Goal: Task Accomplishment & Management: Manage account settings

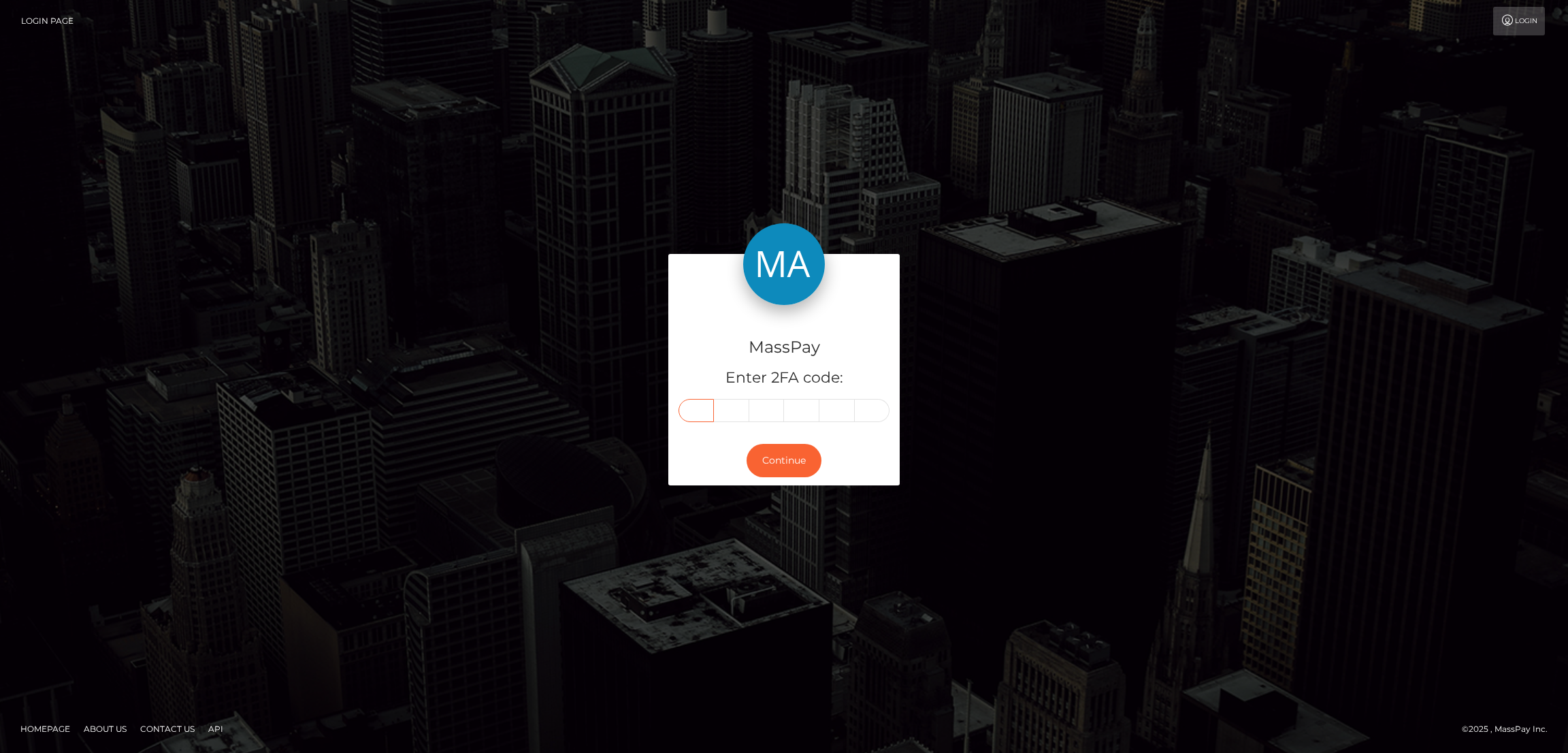
click at [696, 400] on input "text" at bounding box center [696, 410] width 36 height 23
paste input "7"
type input "7"
type input "0"
type input "9"
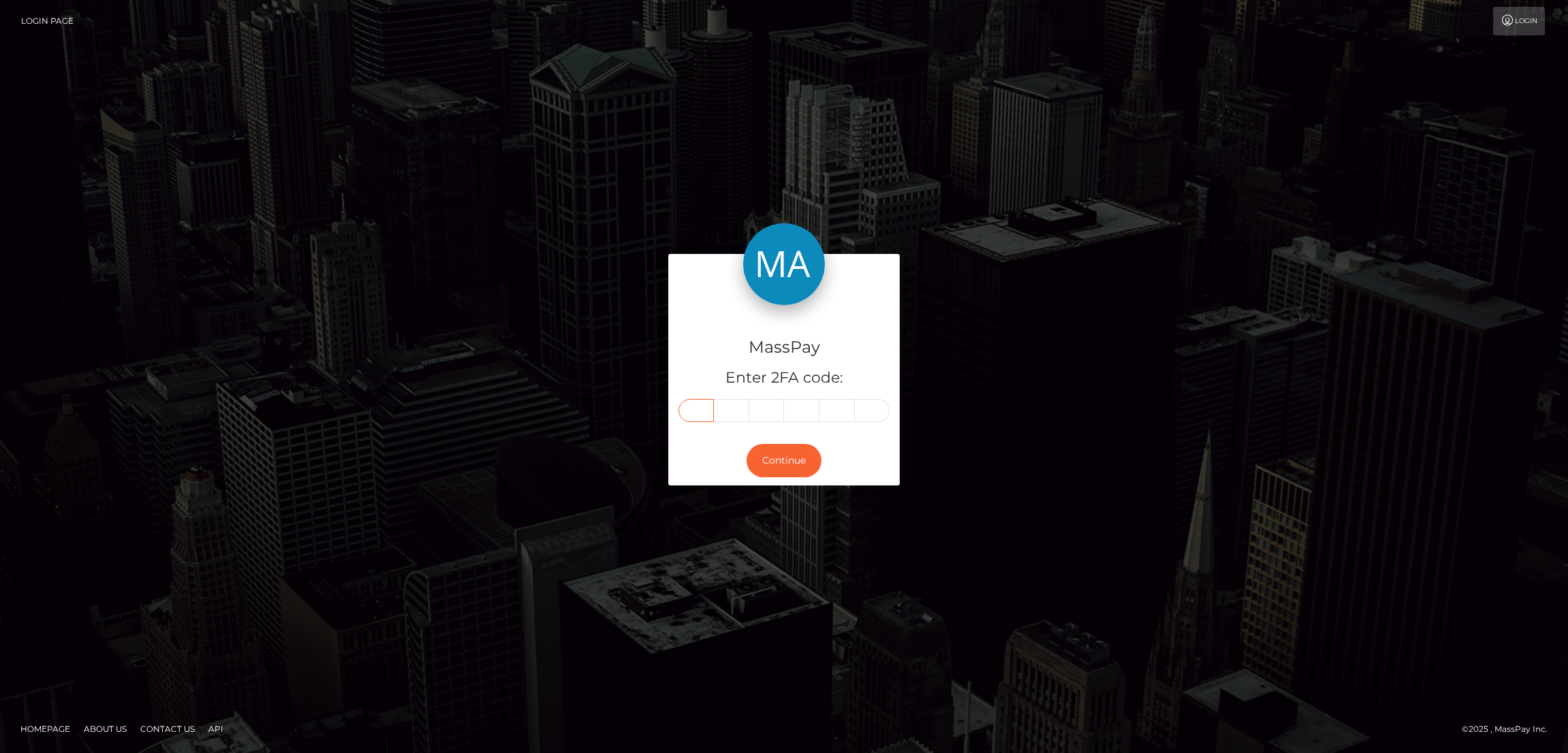
type input "8"
type input "1"
type input "9"
click at [811, 466] on button "Continue" at bounding box center [784, 460] width 75 height 33
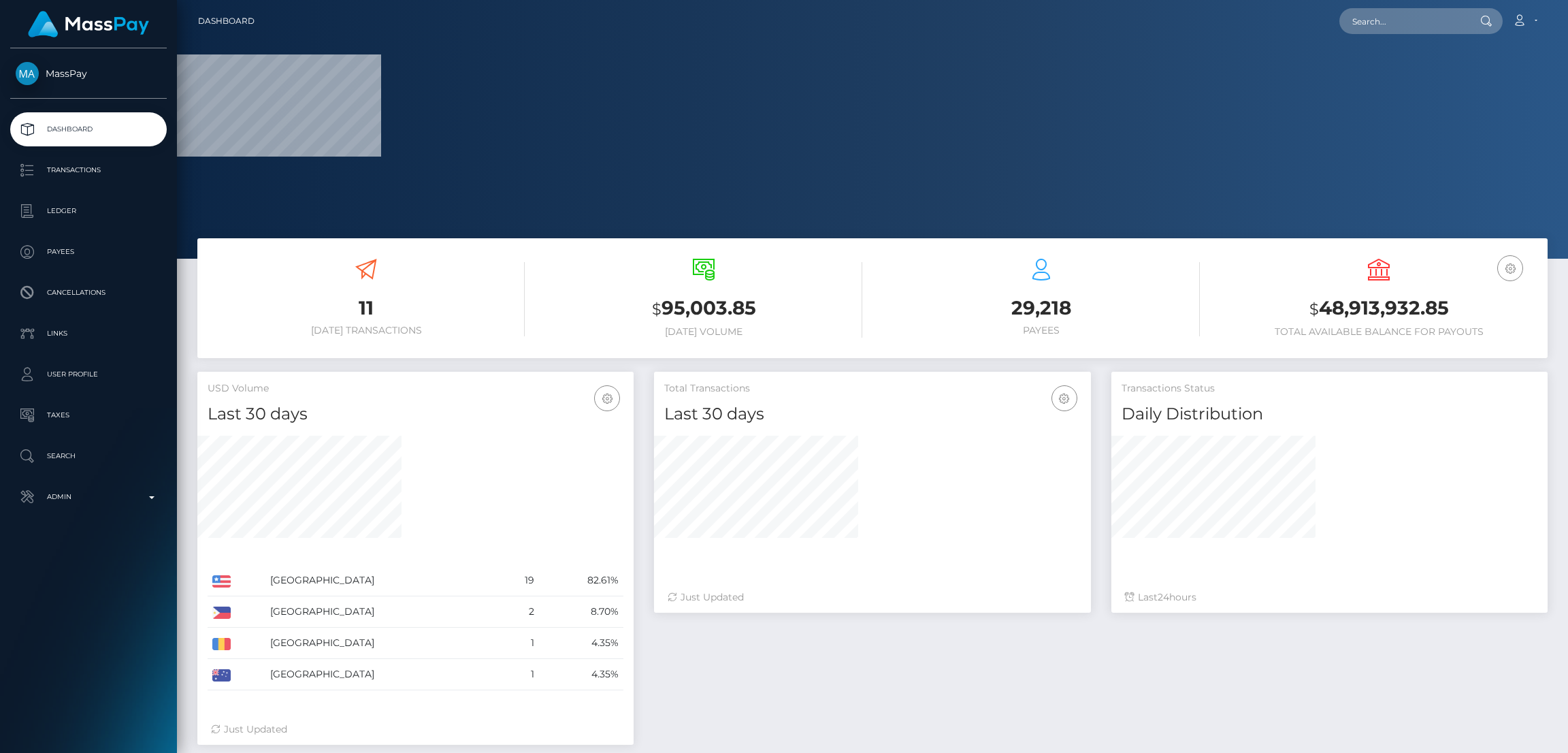
scroll to position [241, 436]
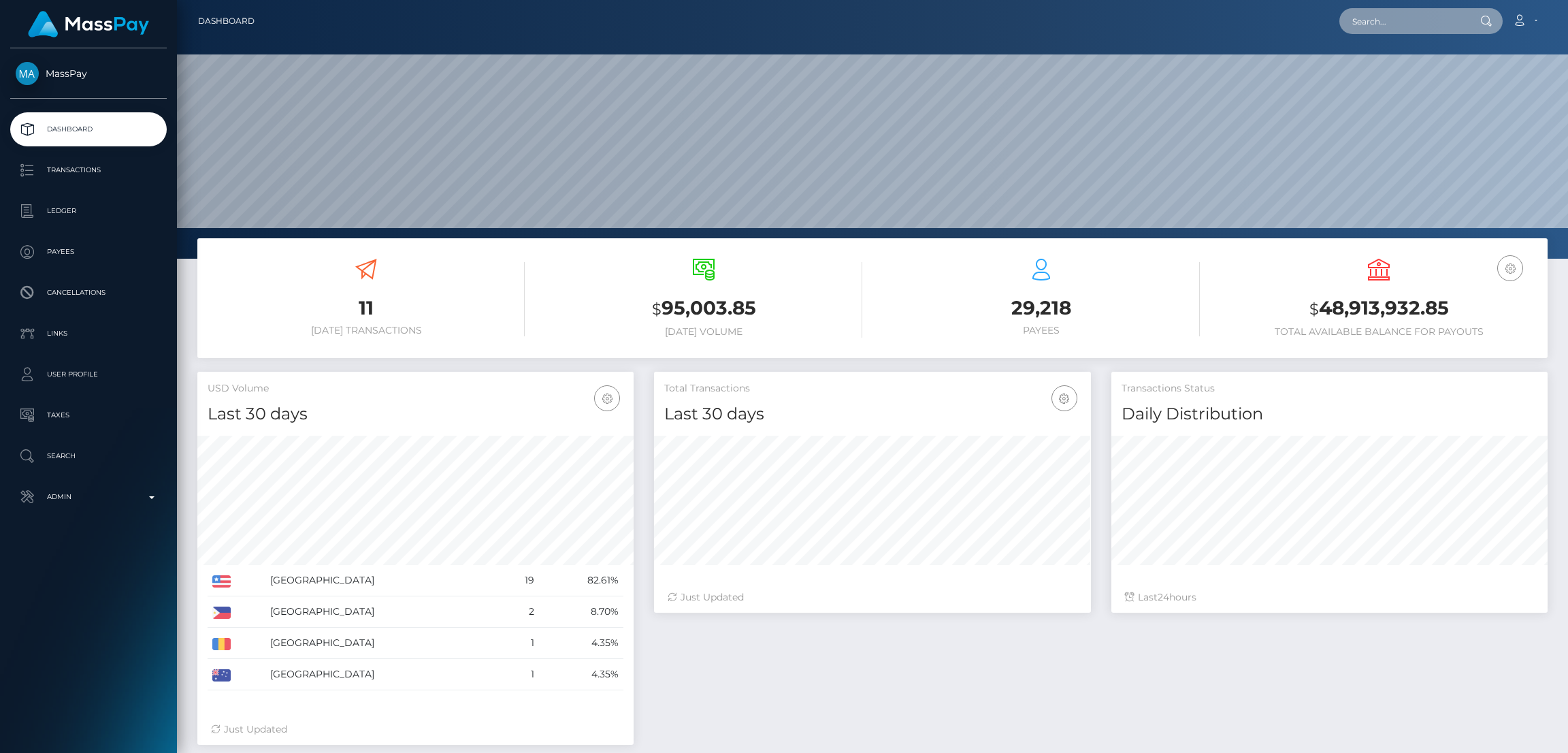
click at [1391, 21] on input "text" at bounding box center [1403, 21] width 128 height 26
paste input "jerrisummer@gmail.com"
type input "jerrisummer@gmail.com"
click at [1386, 68] on link "Jerri Stewart" at bounding box center [1393, 70] width 109 height 25
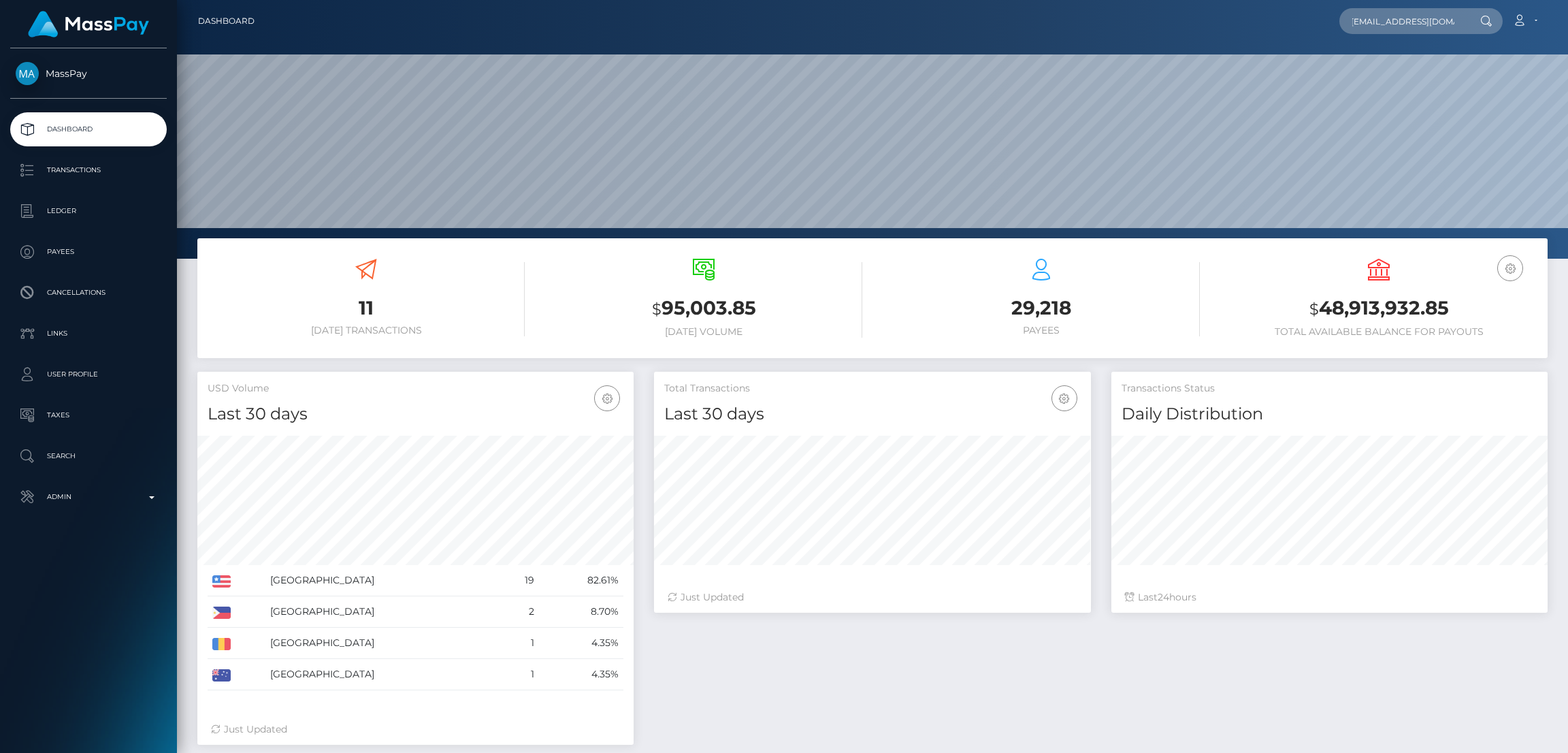
scroll to position [0, 0]
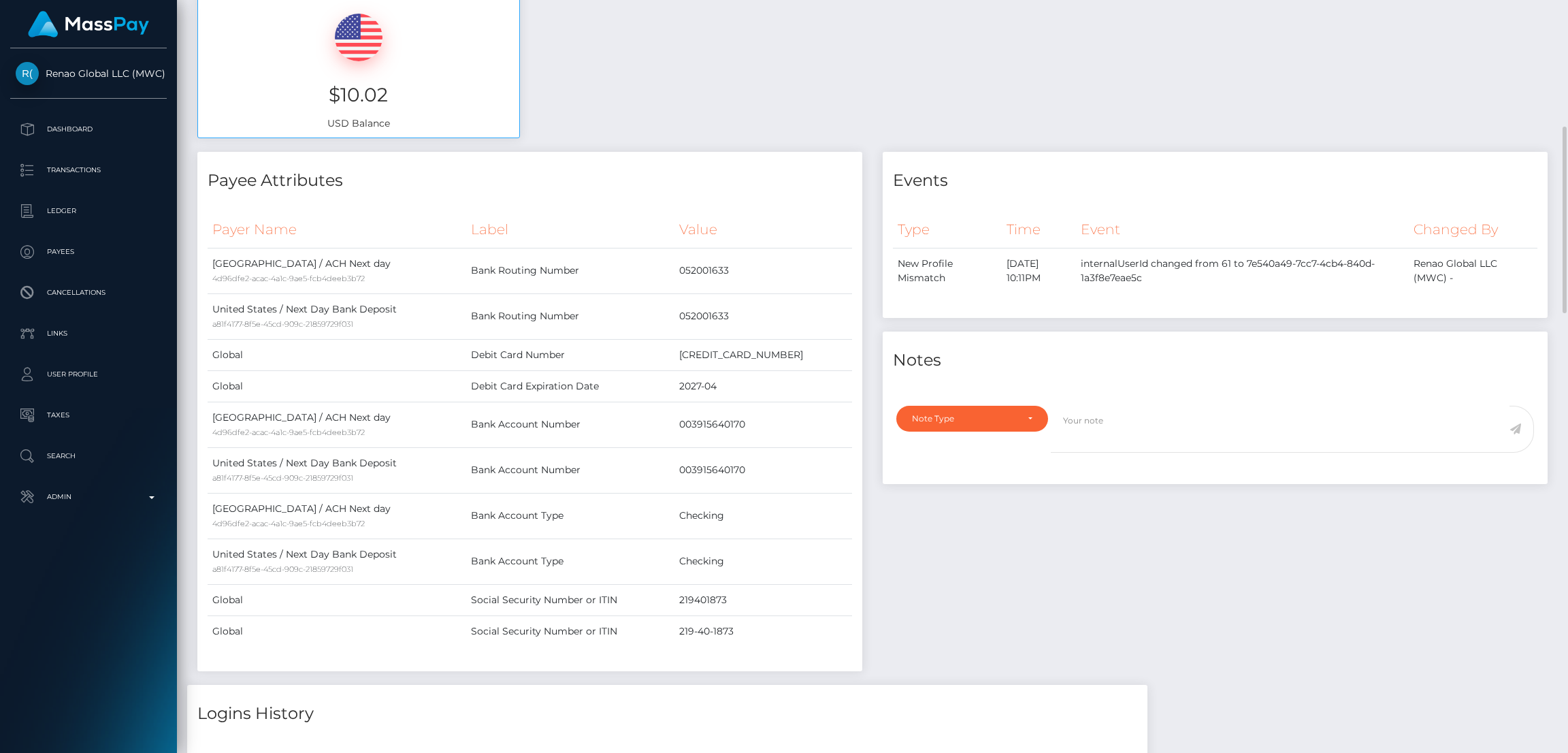
scroll to position [102, 0]
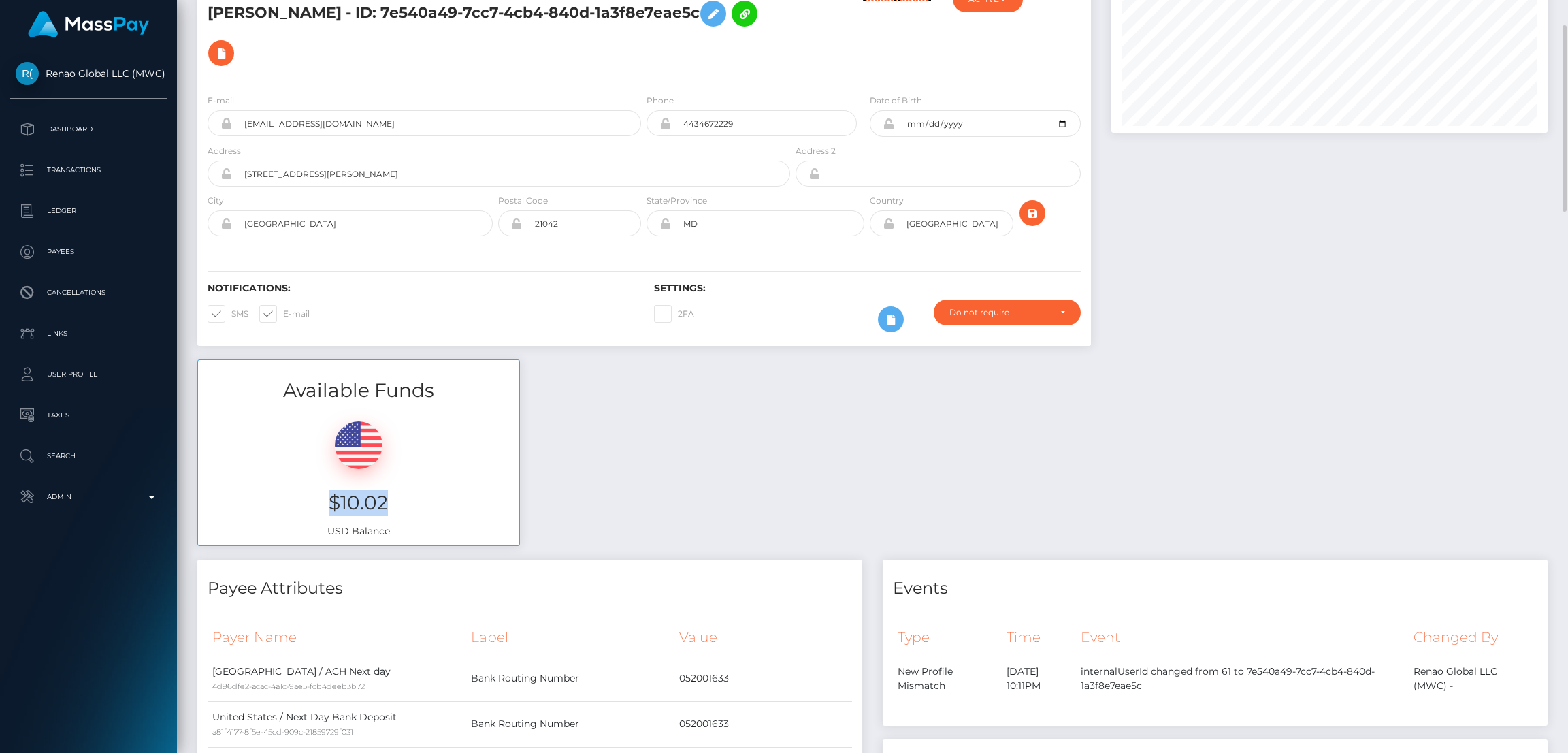
drag, startPoint x: 332, startPoint y: 458, endPoint x: 414, endPoint y: 458, distance: 82.0
click at [414, 489] on h3 "$10.02" at bounding box center [359, 502] width 301 height 27
copy h3 "$10.02"
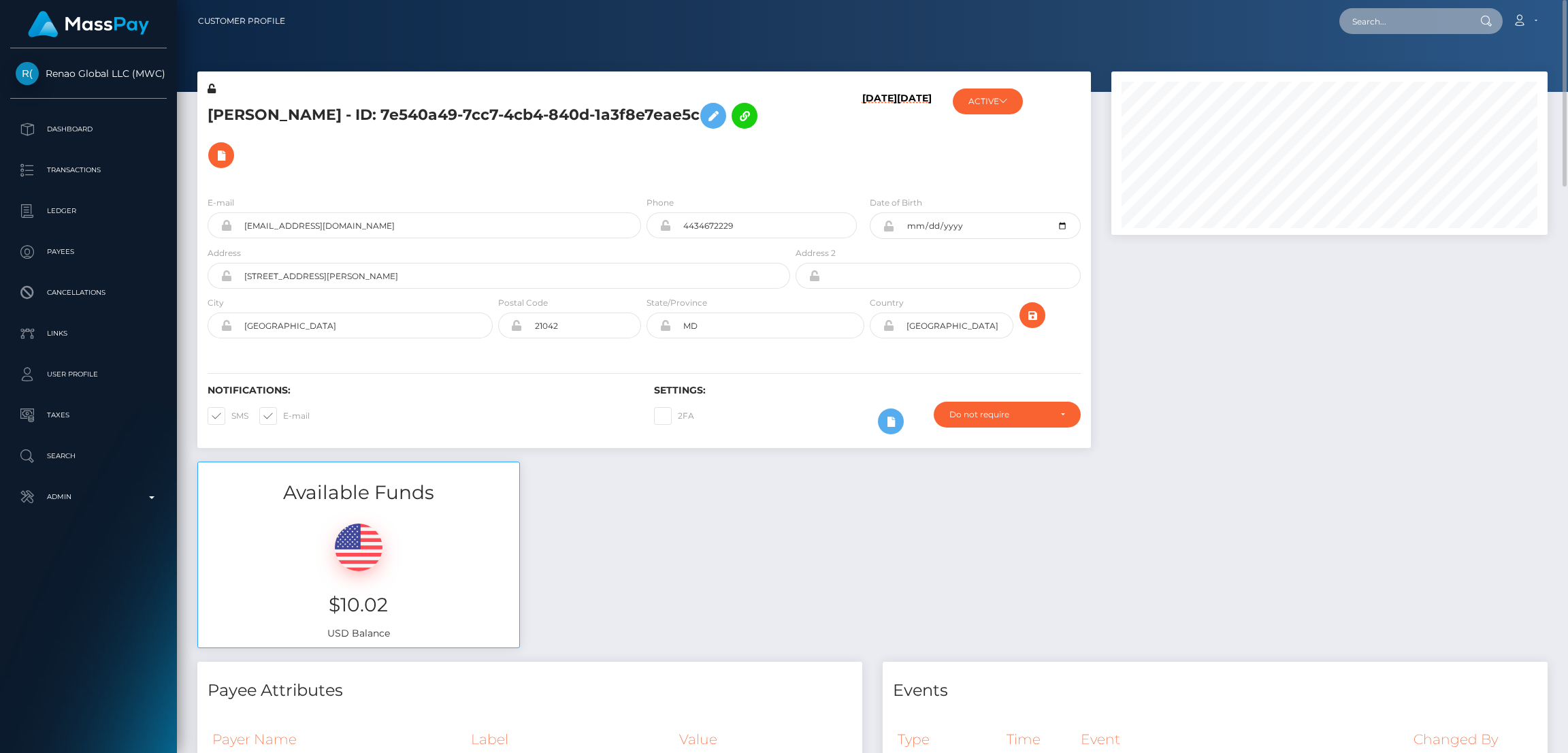
click at [1397, 14] on input "text" at bounding box center [1403, 21] width 128 height 26
paste input "Regarding your inquiry,"
click at [1397, 23] on input "Regarding your inquiry," at bounding box center [1403, 21] width 128 height 26
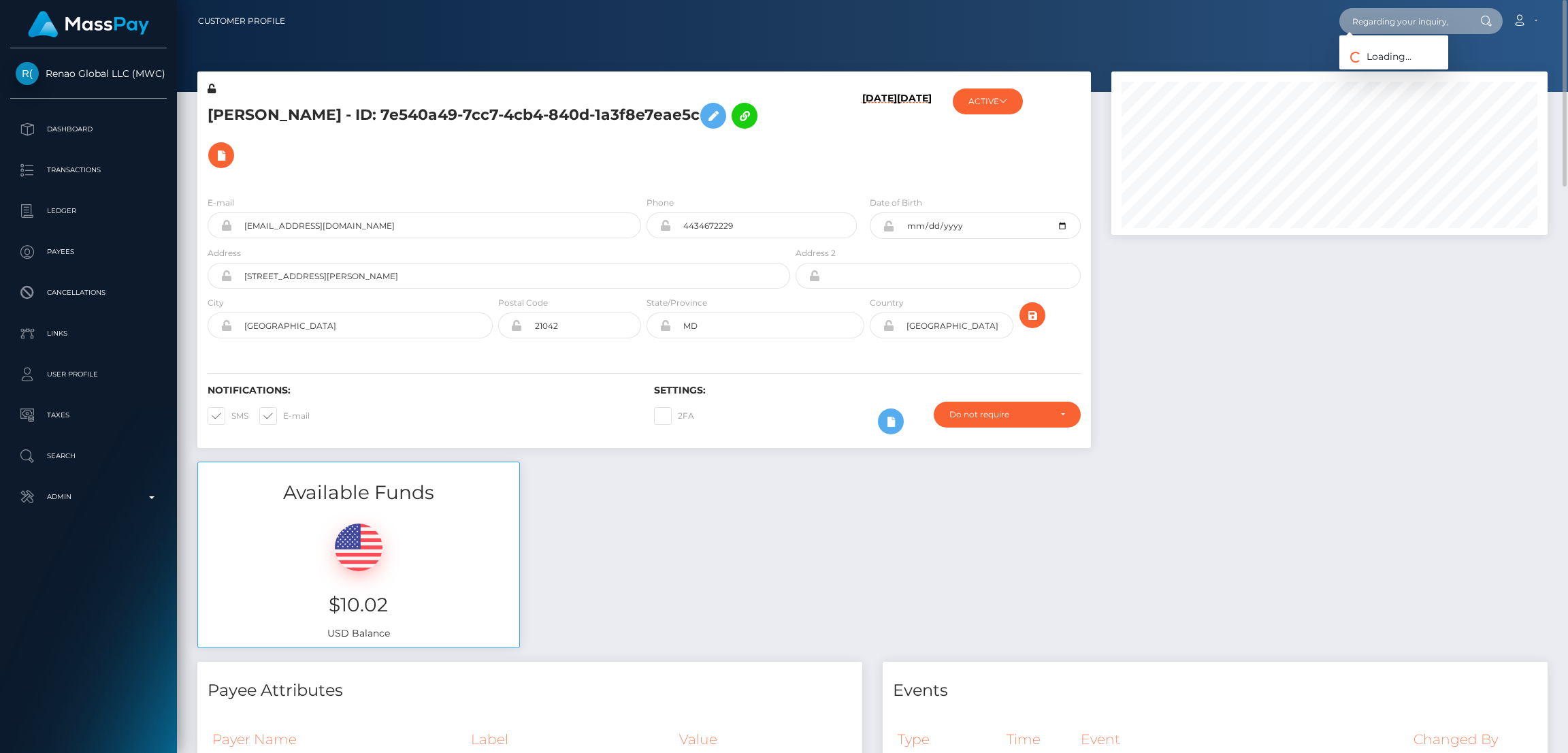
paste input "jerrisummer@gmail.com"
type input "jerrisummer@gmail.com"
click at [1379, 99] on link "Jerri Stewart" at bounding box center [1393, 98] width 109 height 25
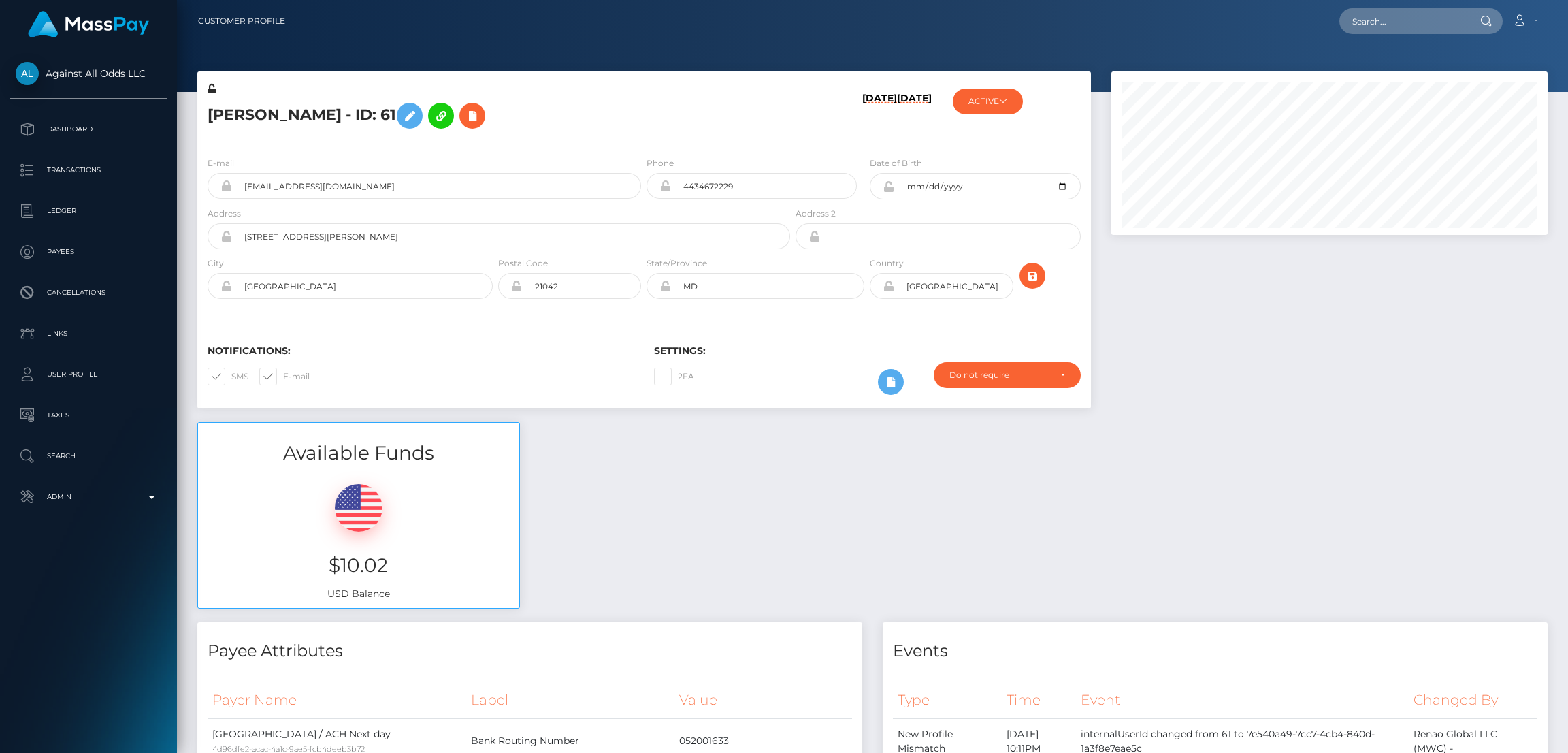
scroll to position [162, 436]
click at [1394, 30] on input "text" at bounding box center [1403, 21] width 128 height 26
paste input "lizeth.cristal2025@gmail.com"
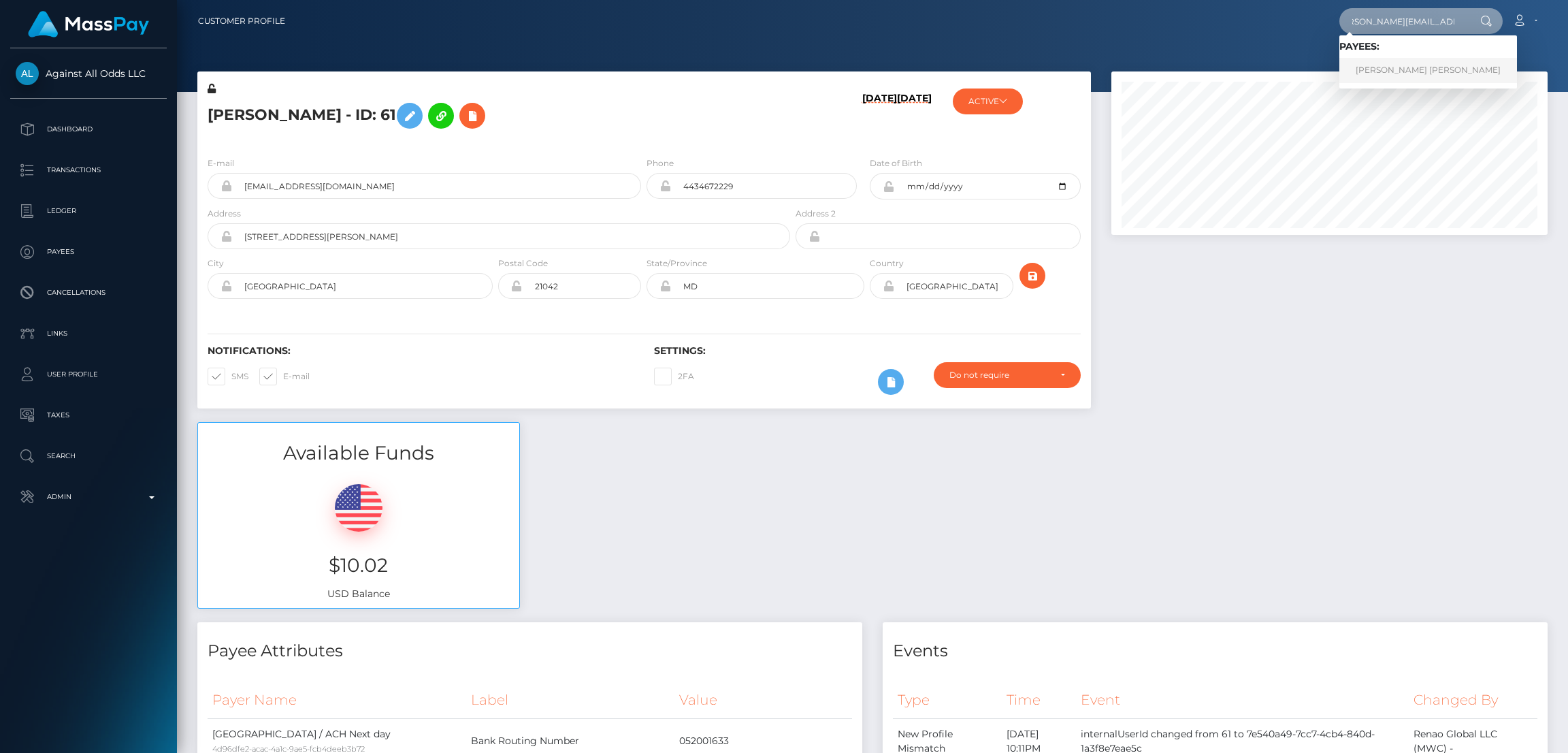
type input "lizeth.cristal2025@gmail.com"
click at [1382, 74] on link "Ana Lizeth" at bounding box center [1428, 70] width 177 height 25
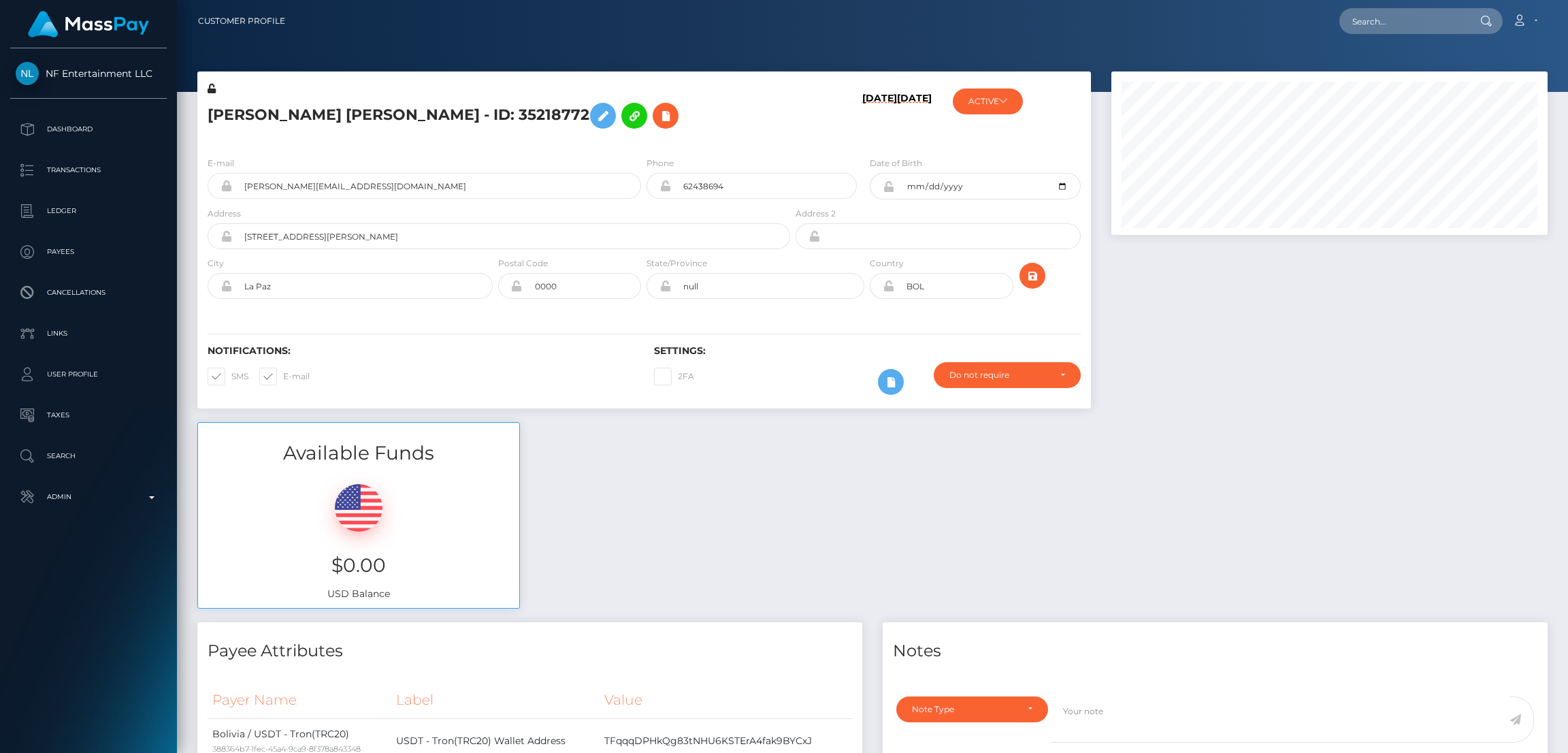
scroll to position [162, 436]
click at [1358, 14] on input "text" at bounding box center [1403, 21] width 128 height 26
paste input "scherz95.ms@googlemail.com"
type input "scherz95.ms@googlemail.com"
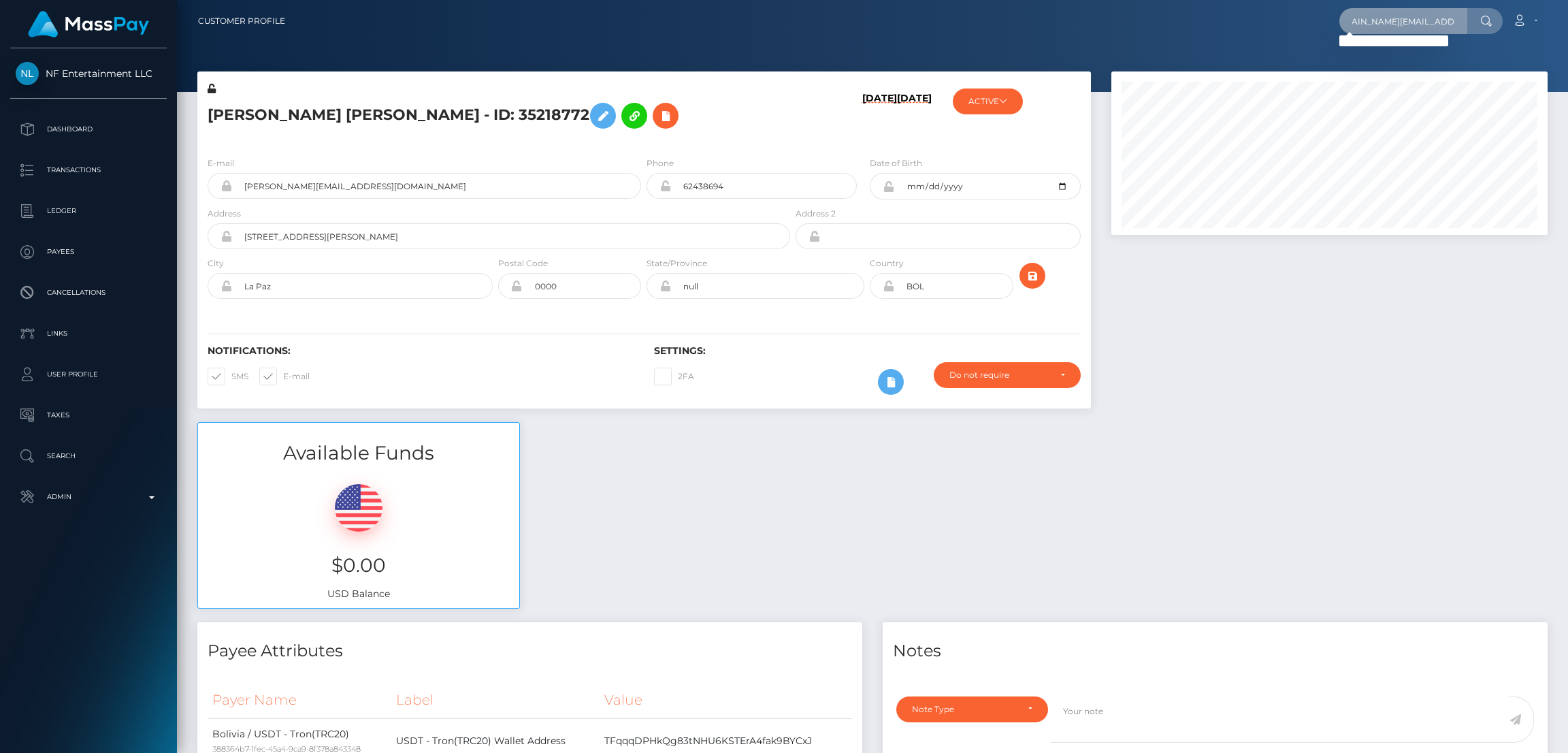
scroll to position [0, 0]
click at [83, 455] on p "Search" at bounding box center [89, 456] width 146 height 21
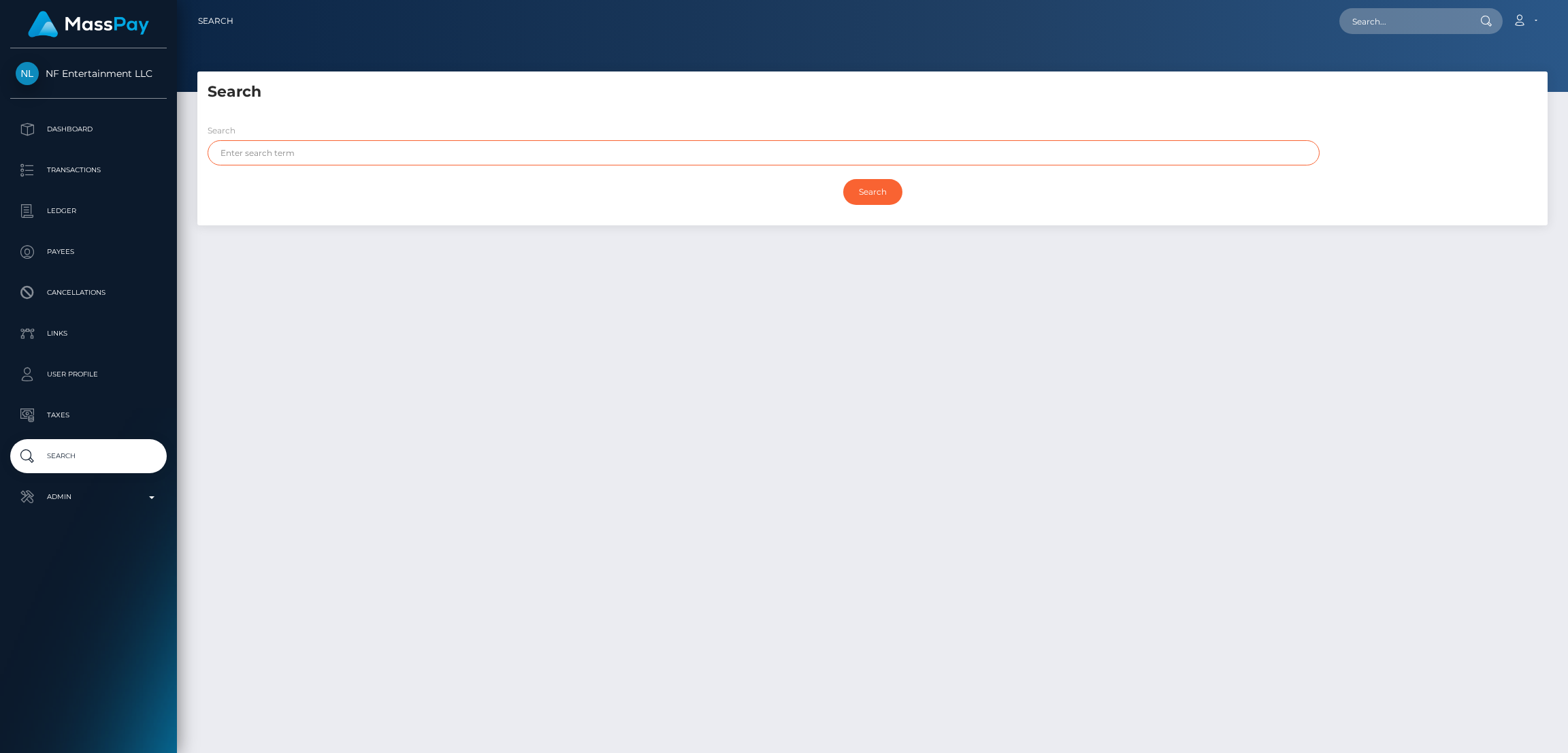
click at [259, 156] on input "text" at bounding box center [764, 152] width 1112 height 25
paste input "[PERSON_NAME]"
type input "[PERSON_NAME]"
click at [844, 179] on input "Search" at bounding box center [873, 192] width 59 height 26
click at [876, 196] on input "Search" at bounding box center [873, 192] width 59 height 26
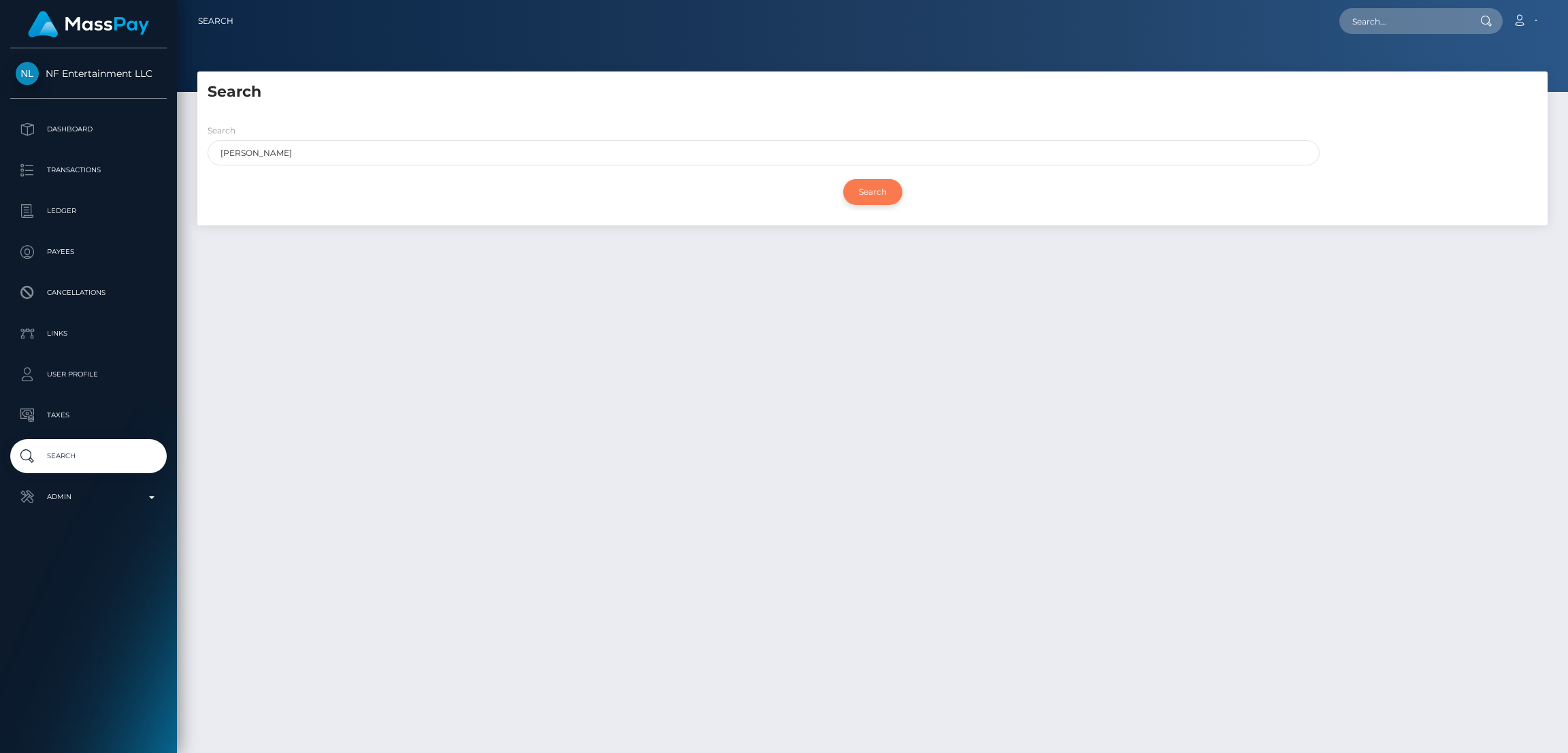
click at [893, 189] on input "Search" at bounding box center [873, 192] width 59 height 26
click at [872, 188] on input "Search" at bounding box center [873, 192] width 59 height 26
click at [871, 188] on input "Search" at bounding box center [873, 192] width 59 height 26
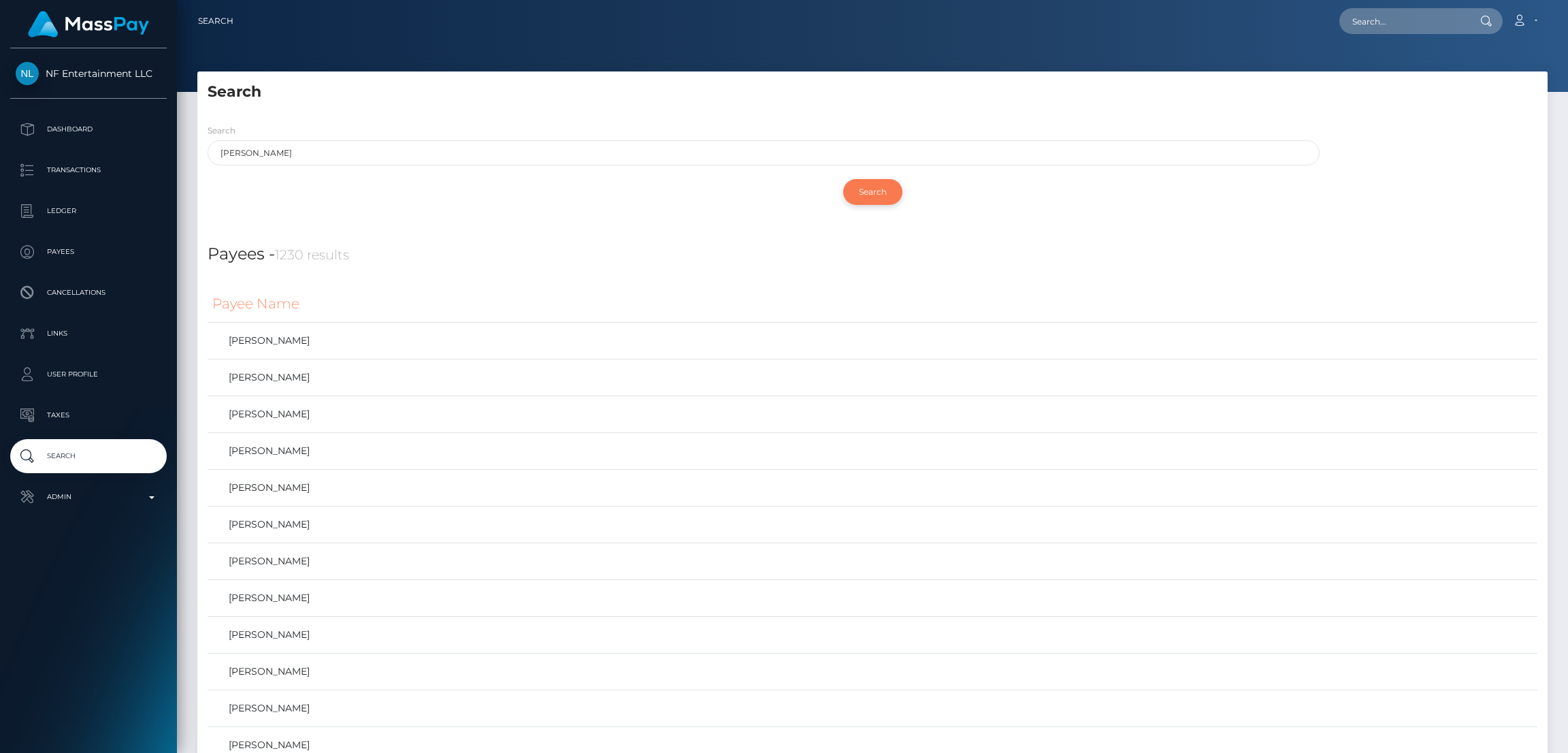
click at [871, 188] on input "Search" at bounding box center [873, 192] width 59 height 26
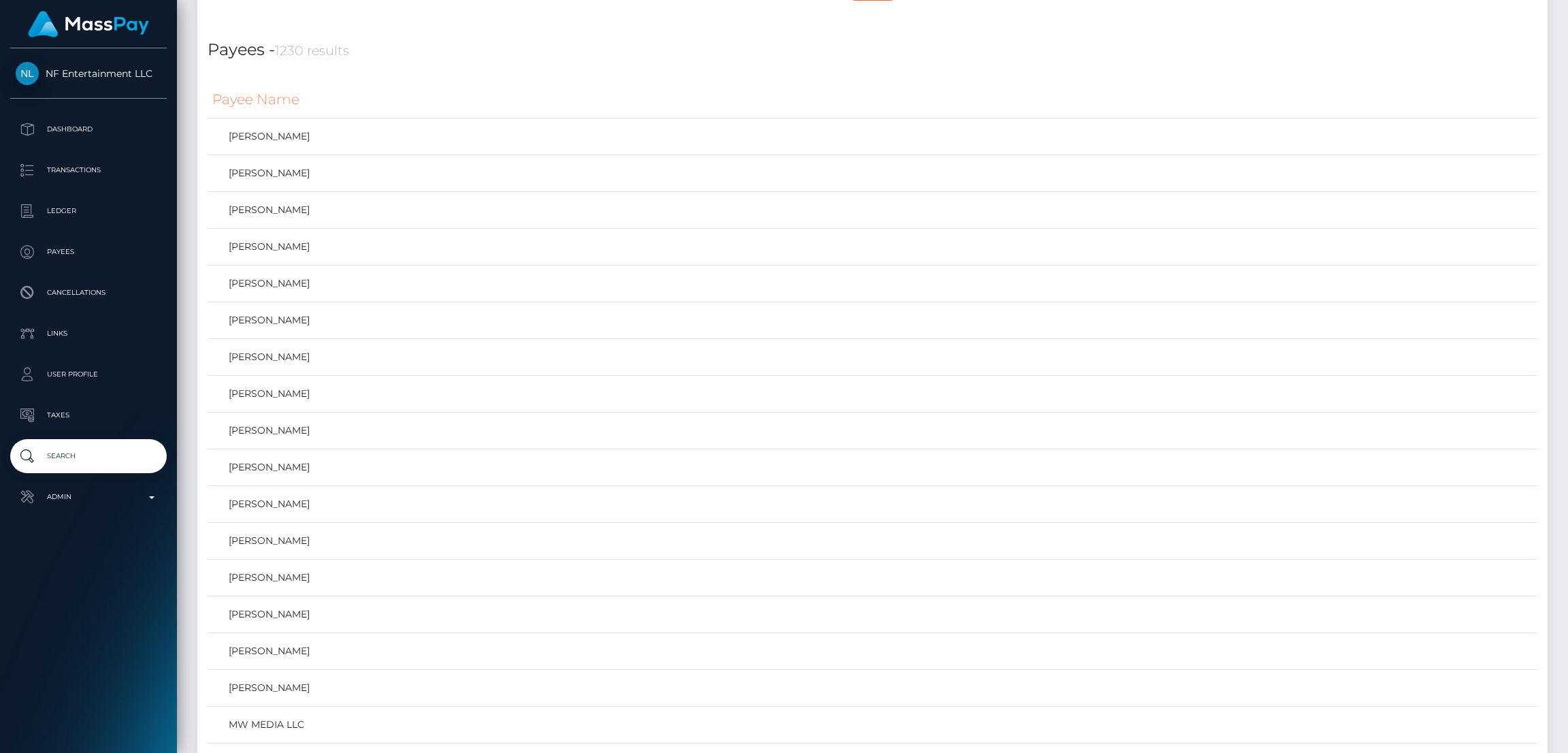
scroll to position [102, 0]
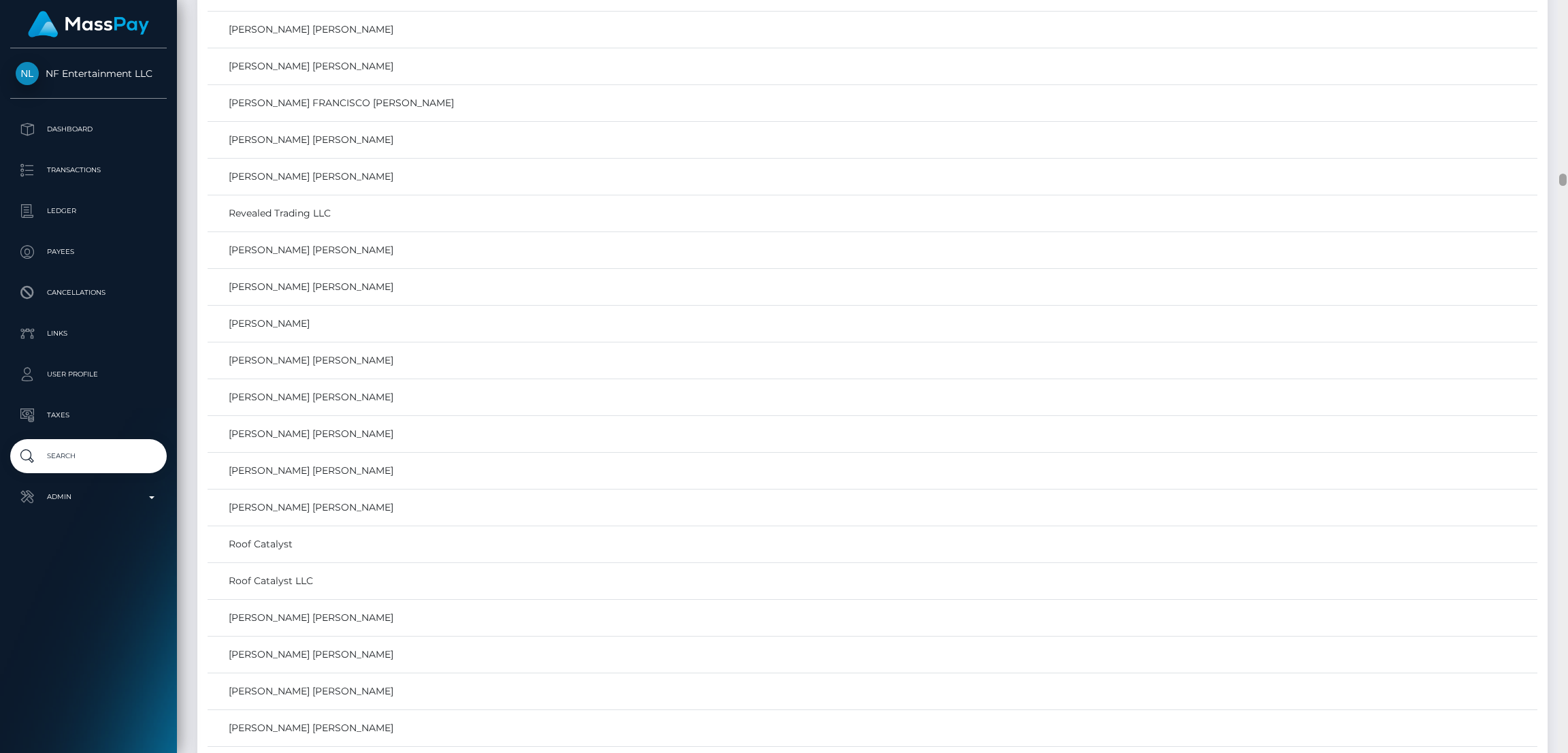
drag, startPoint x: 1564, startPoint y: 10, endPoint x: 1561, endPoint y: 168, distance: 158.0
click at [1561, 181] on div at bounding box center [1563, 180] width 8 height 12
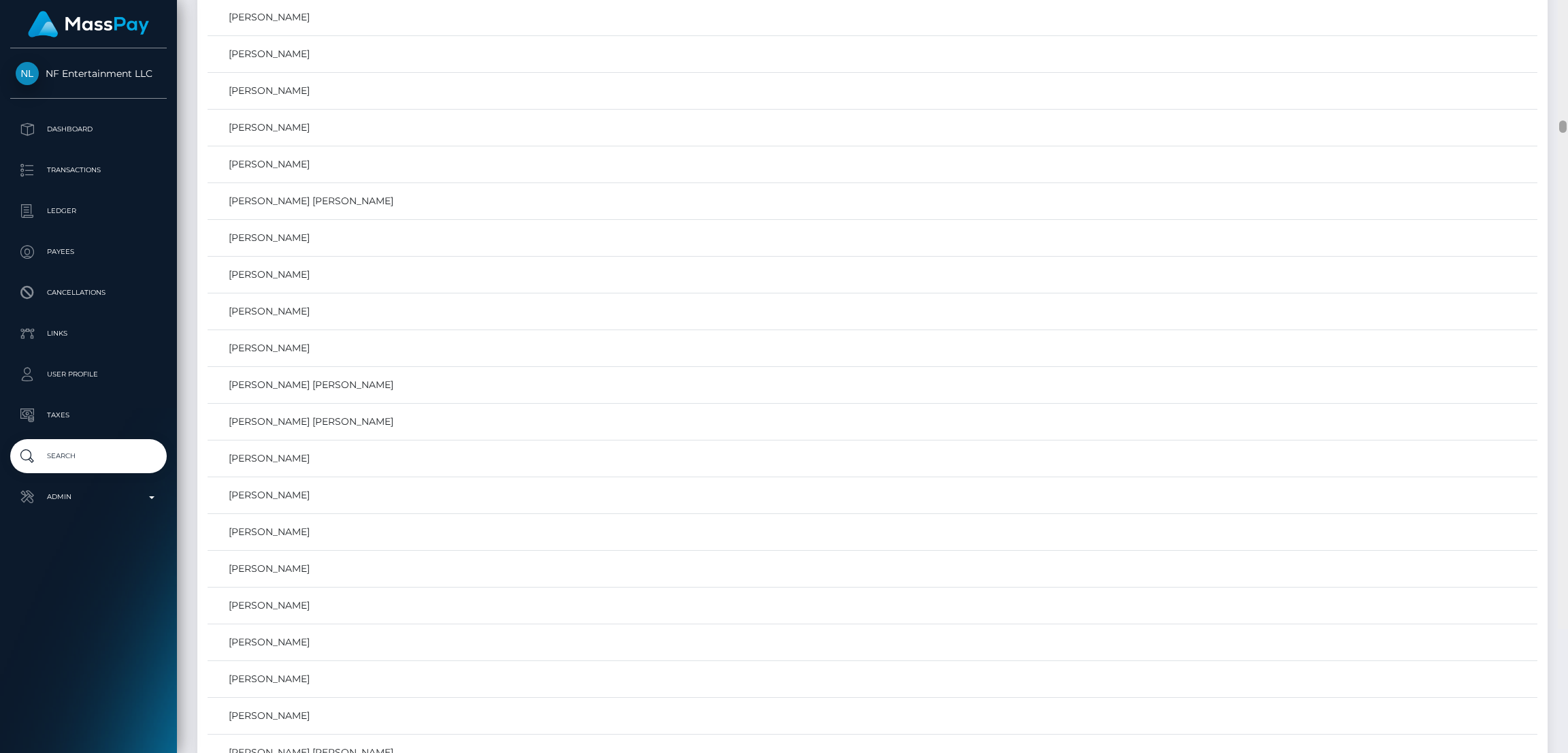
scroll to position [15144, 0]
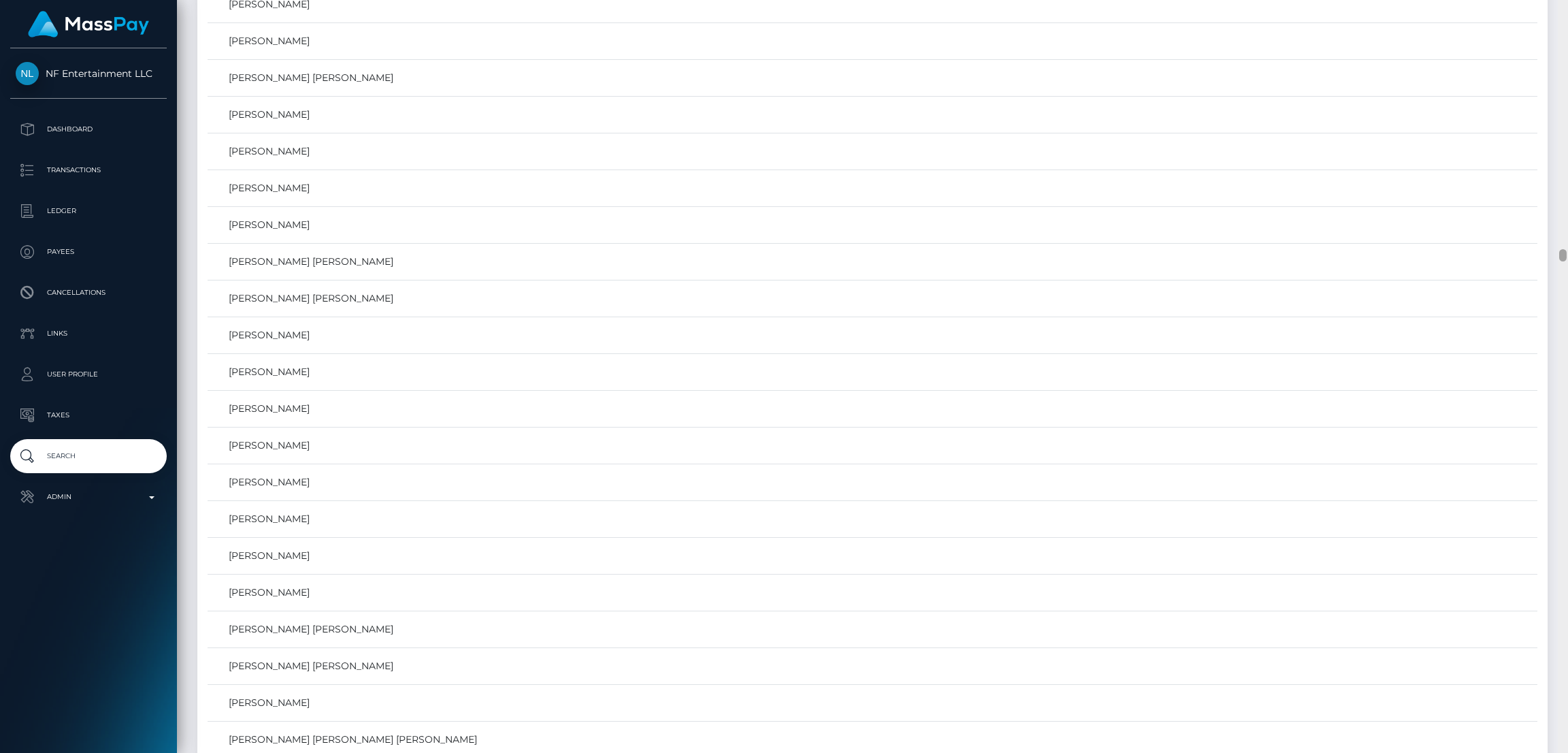
drag, startPoint x: 1563, startPoint y: 189, endPoint x: 1565, endPoint y: 255, distance: 66.0
click at [1565, 255] on div at bounding box center [1563, 255] width 8 height 12
click at [321, 419] on link "Marco Scherz" at bounding box center [872, 408] width 1320 height 20
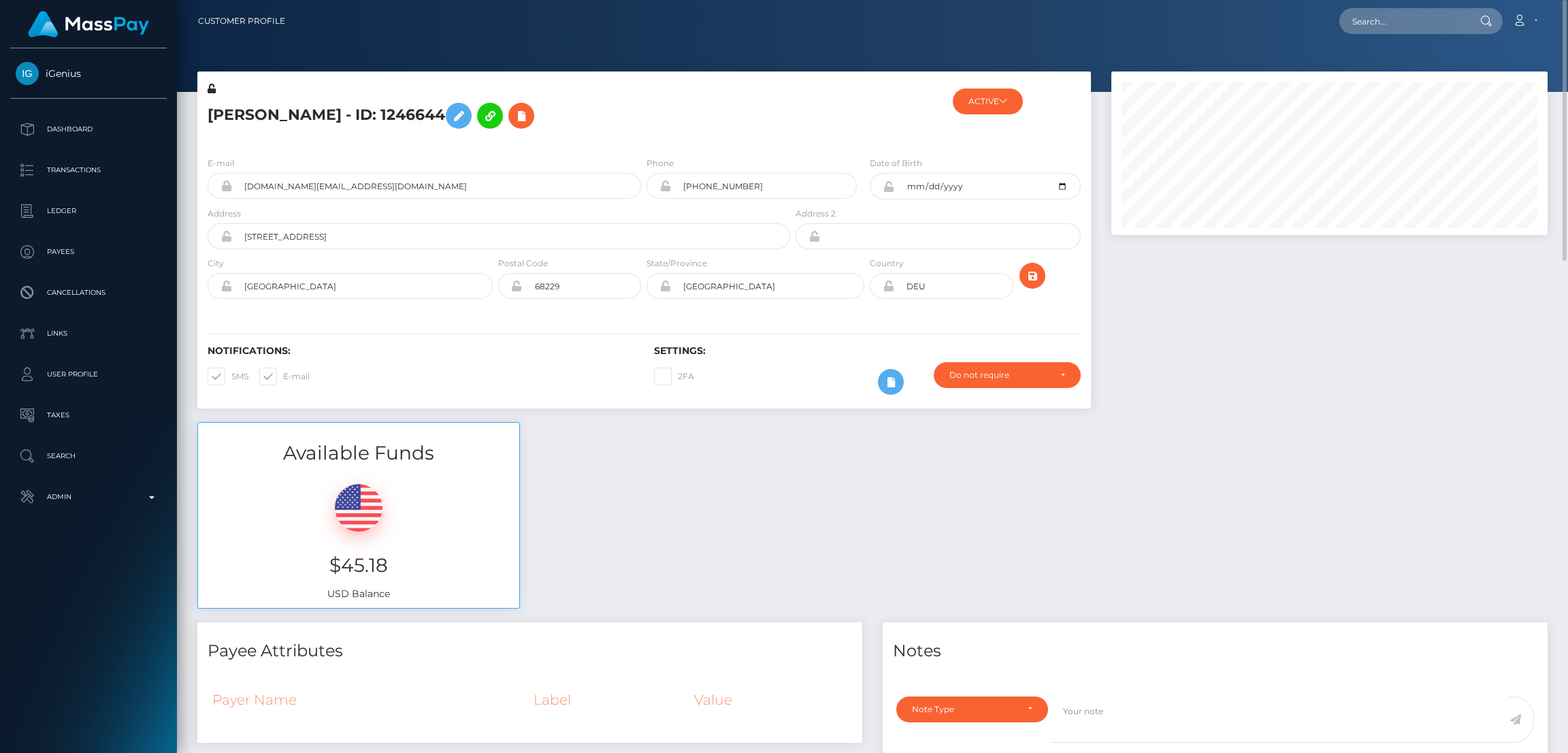
click at [241, 114] on h5 "Marco Scherz - ID: 1246644" at bounding box center [495, 115] width 575 height 39
copy h5 "Marco Scherz - ID: 1246644"
click at [299, 183] on input "scherz95.ms@gmail.com" at bounding box center [436, 186] width 409 height 26
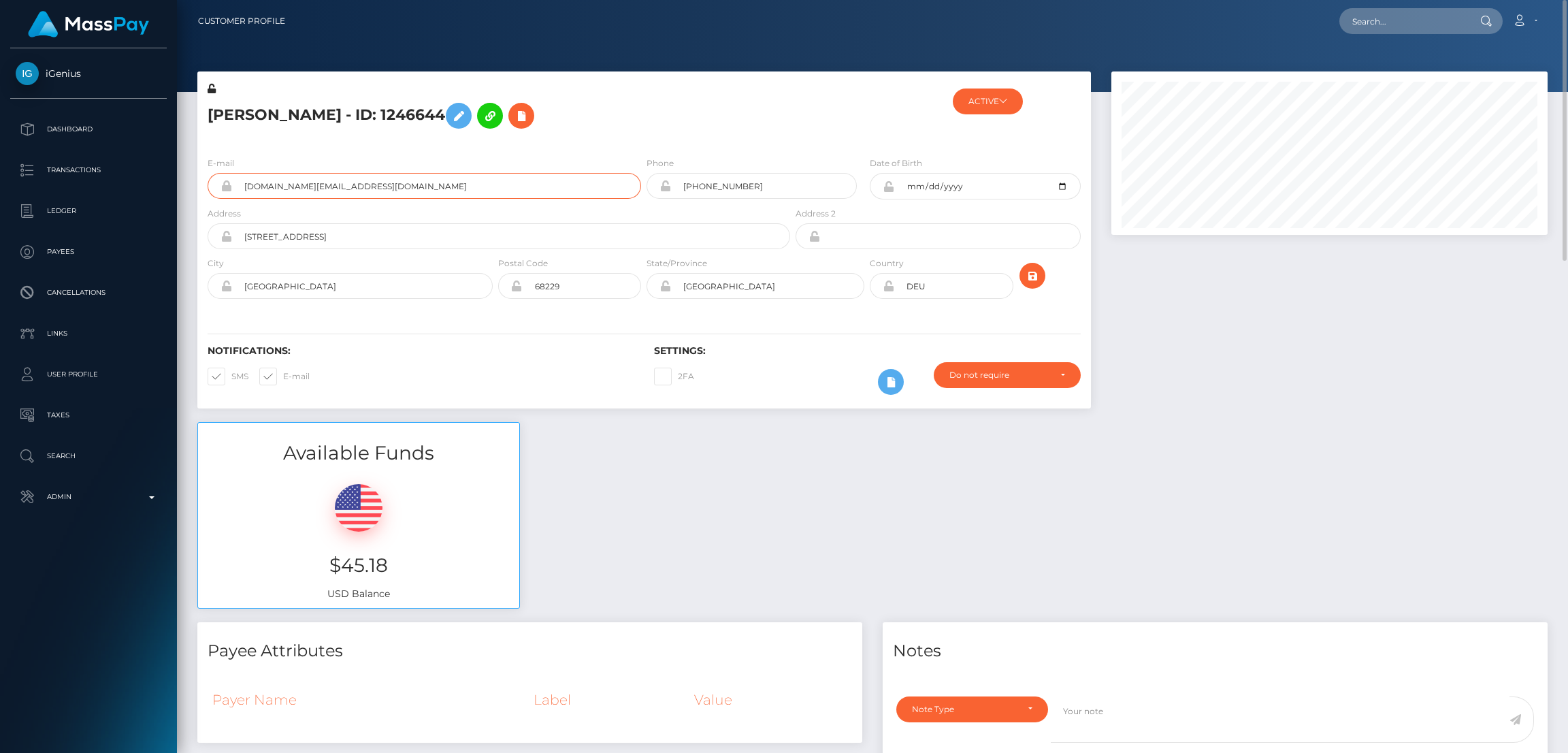
click at [299, 183] on input "scherz95.ms@gmail.com" at bounding box center [436, 186] width 409 height 26
click at [1428, 9] on input "text" at bounding box center [1403, 21] width 128 height 26
click at [1378, 20] on input "text" at bounding box center [1403, 21] width 128 height 26
paste input "nishi26111989@gmail.com"
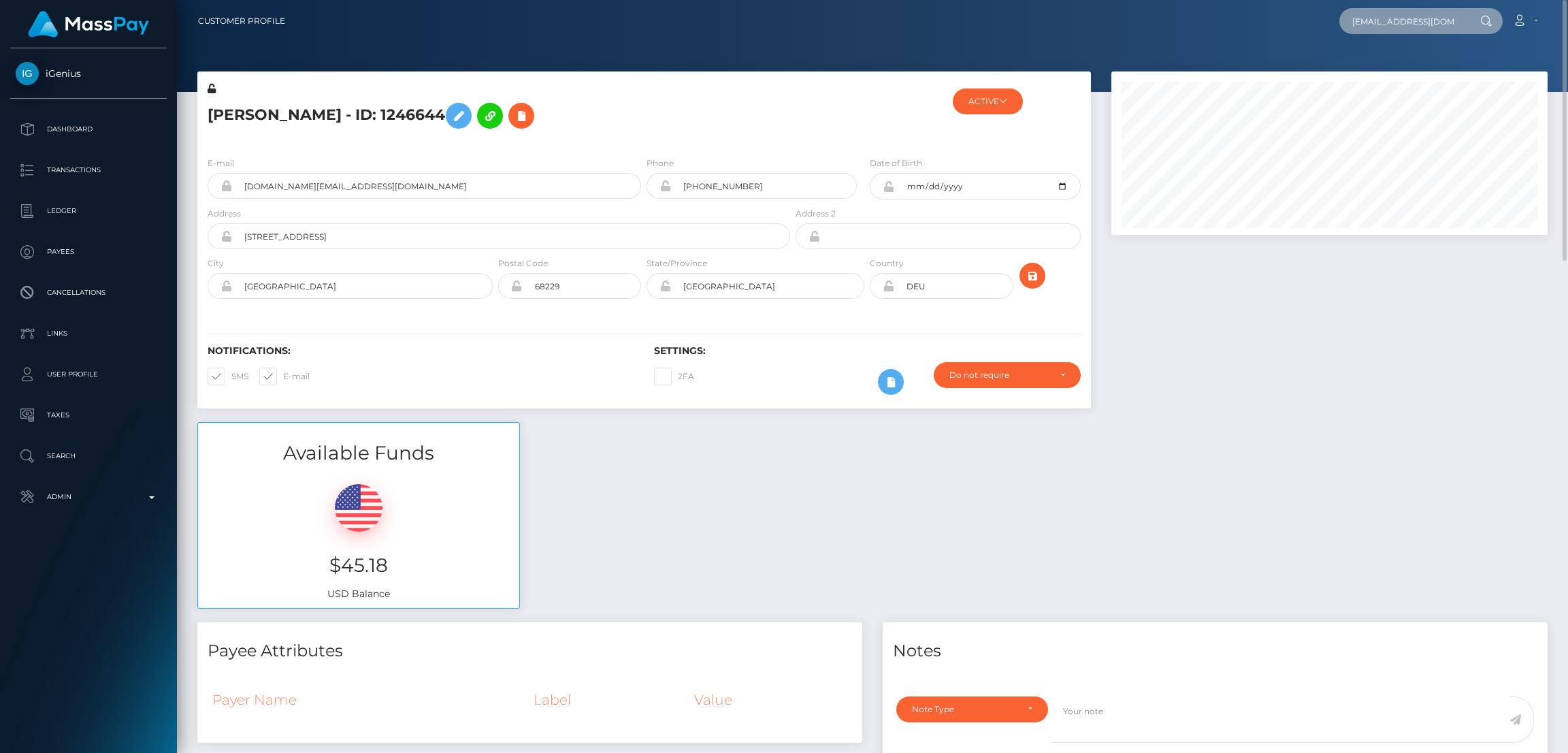
scroll to position [0, 3]
type input "nishi26111989@gmail.com"
click at [1391, 69] on link "Nishita Chakrabarty" at bounding box center [1393, 70] width 109 height 25
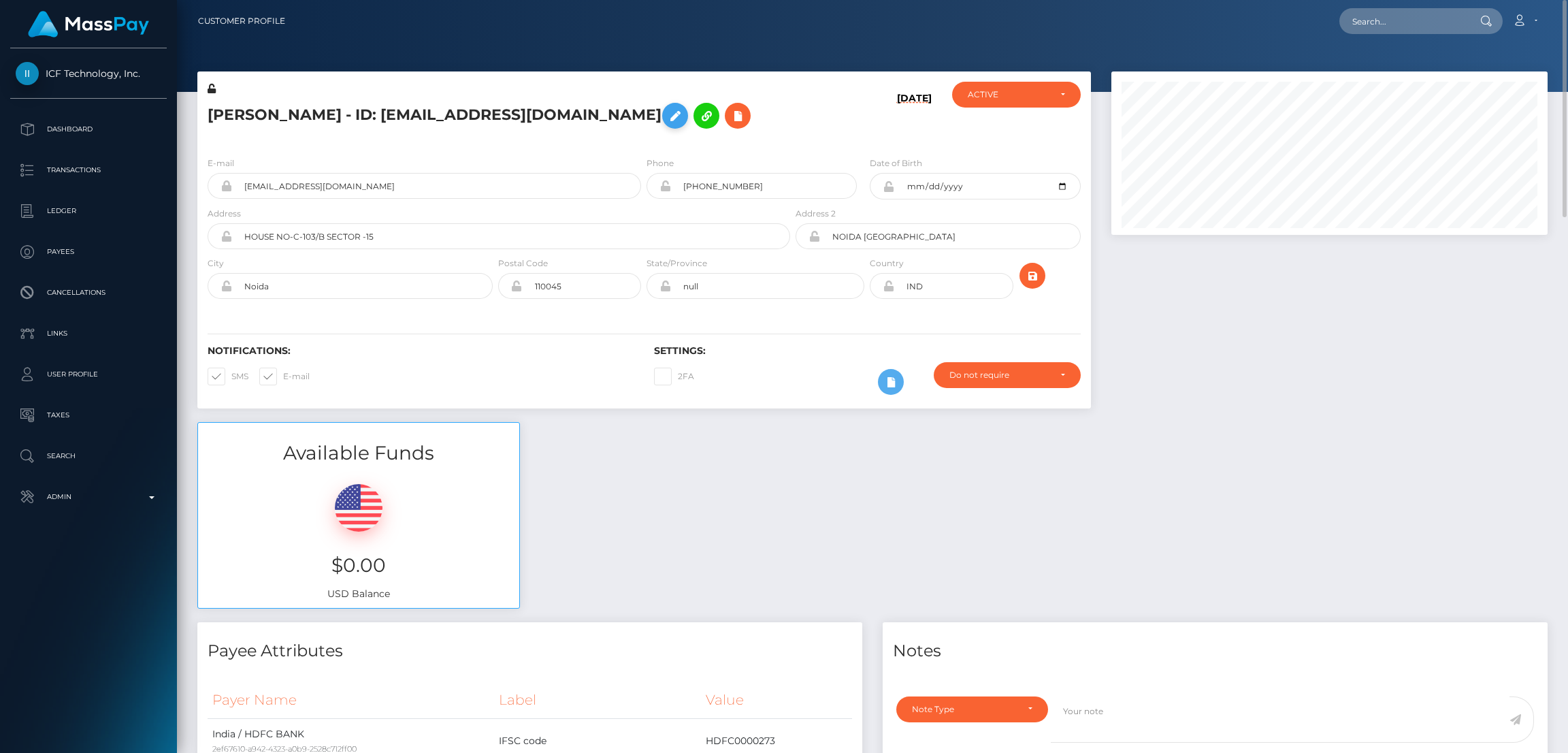
click at [667, 115] on icon at bounding box center [675, 116] width 17 height 17
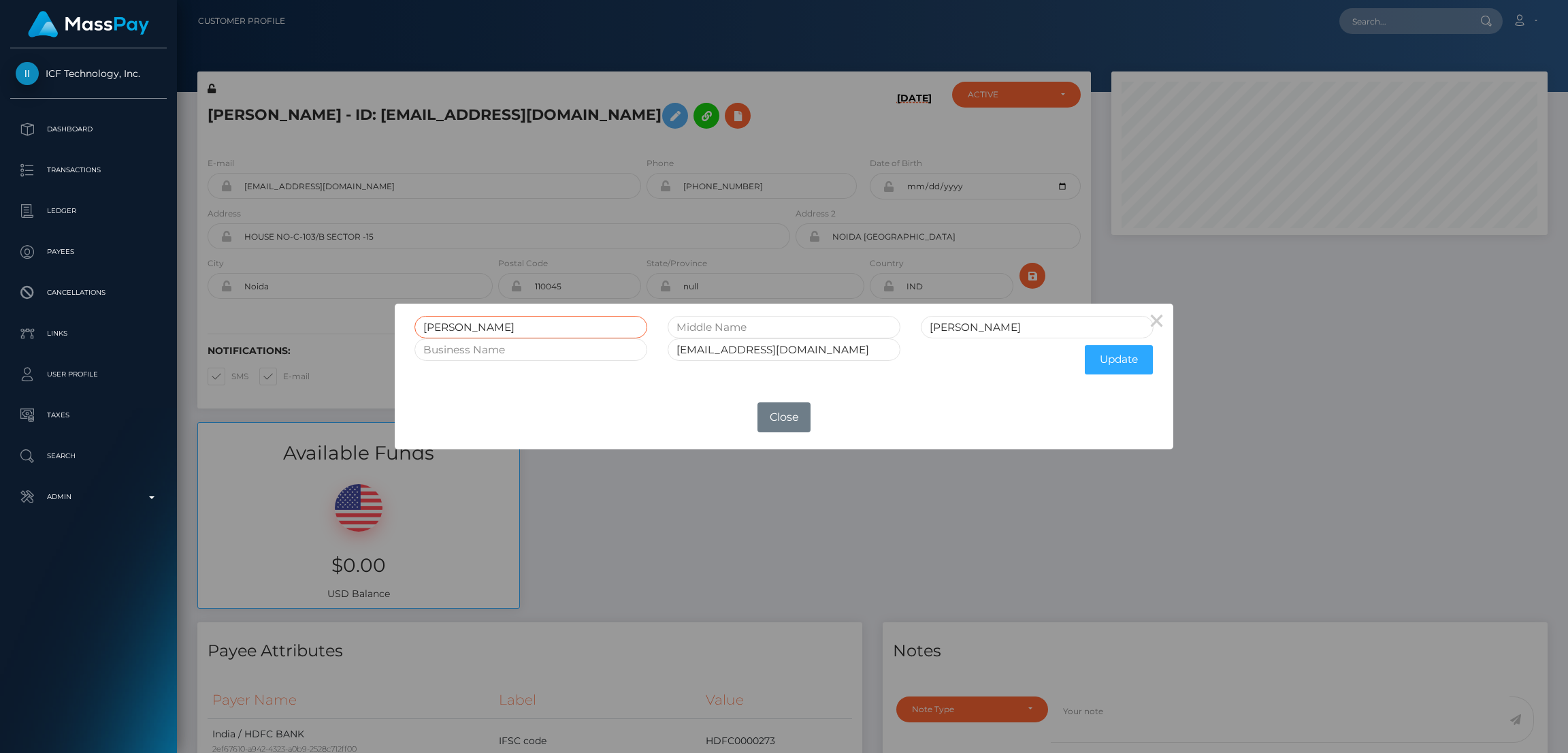
click at [435, 325] on input "[PERSON_NAME]" at bounding box center [531, 327] width 233 height 23
click at [784, 410] on button "Close" at bounding box center [784, 417] width 53 height 30
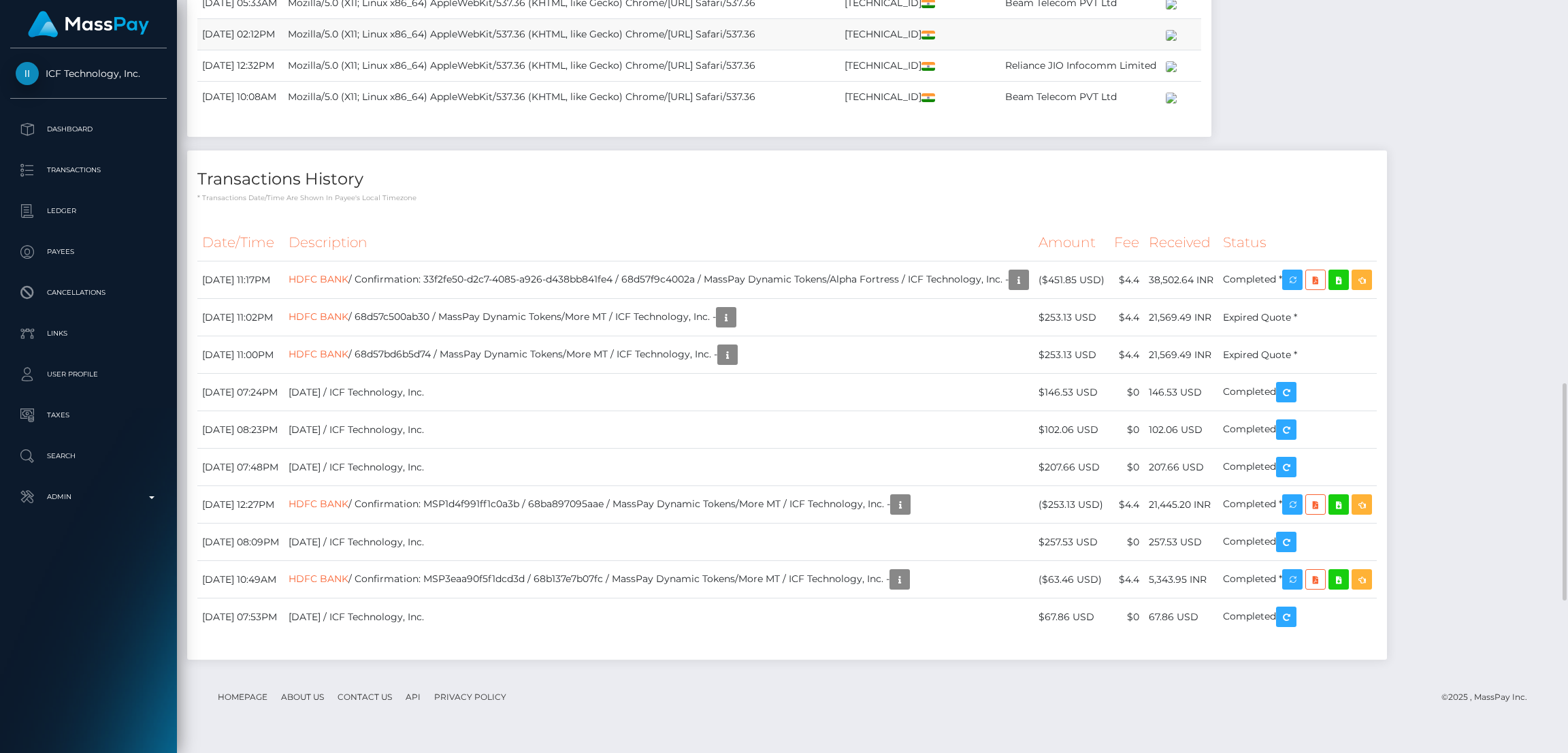
scroll to position [1855, 0]
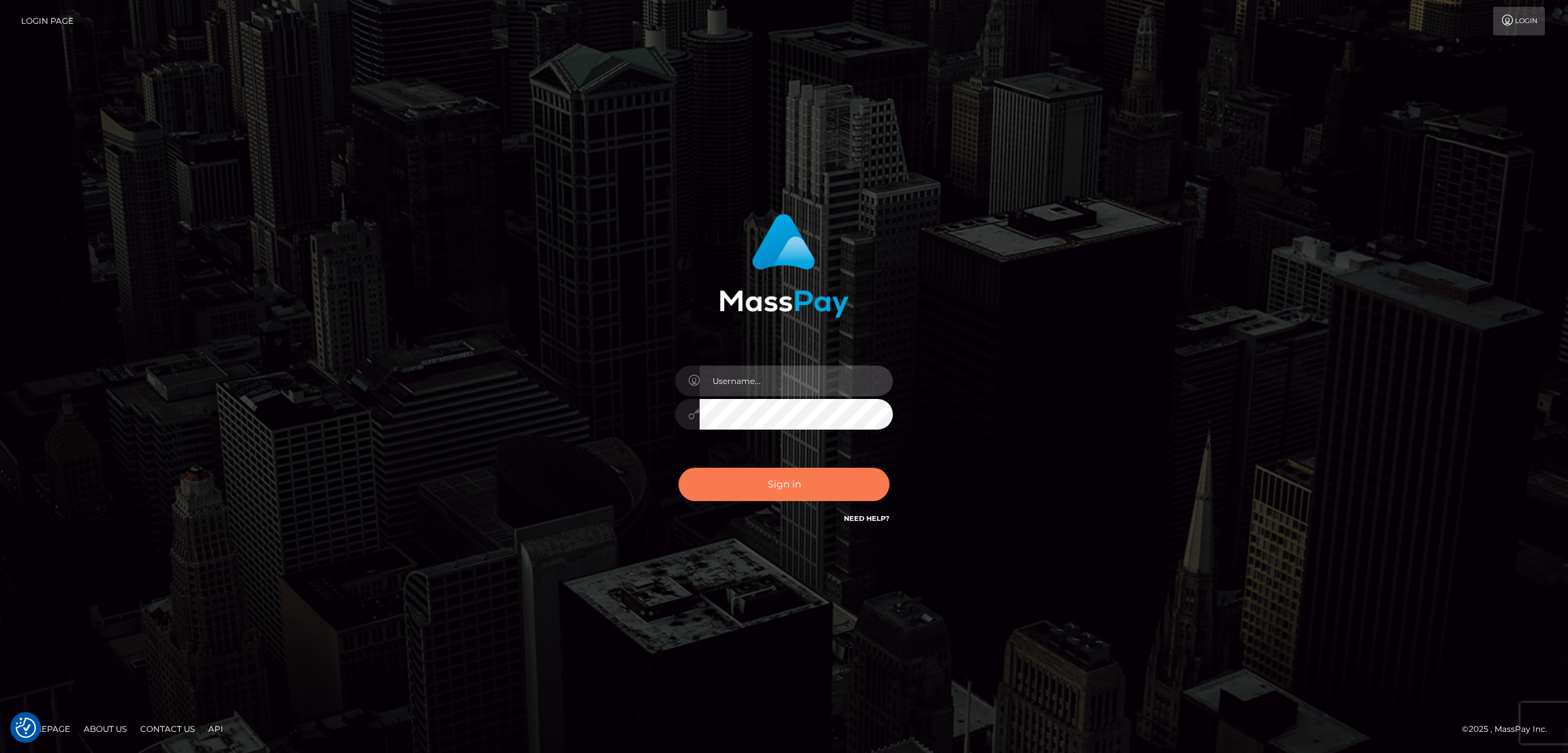
type input "by.es2"
drag, startPoint x: 798, startPoint y: 495, endPoint x: 815, endPoint y: 479, distance: 23.3
click at [798, 495] on button "Sign in" at bounding box center [784, 484] width 211 height 33
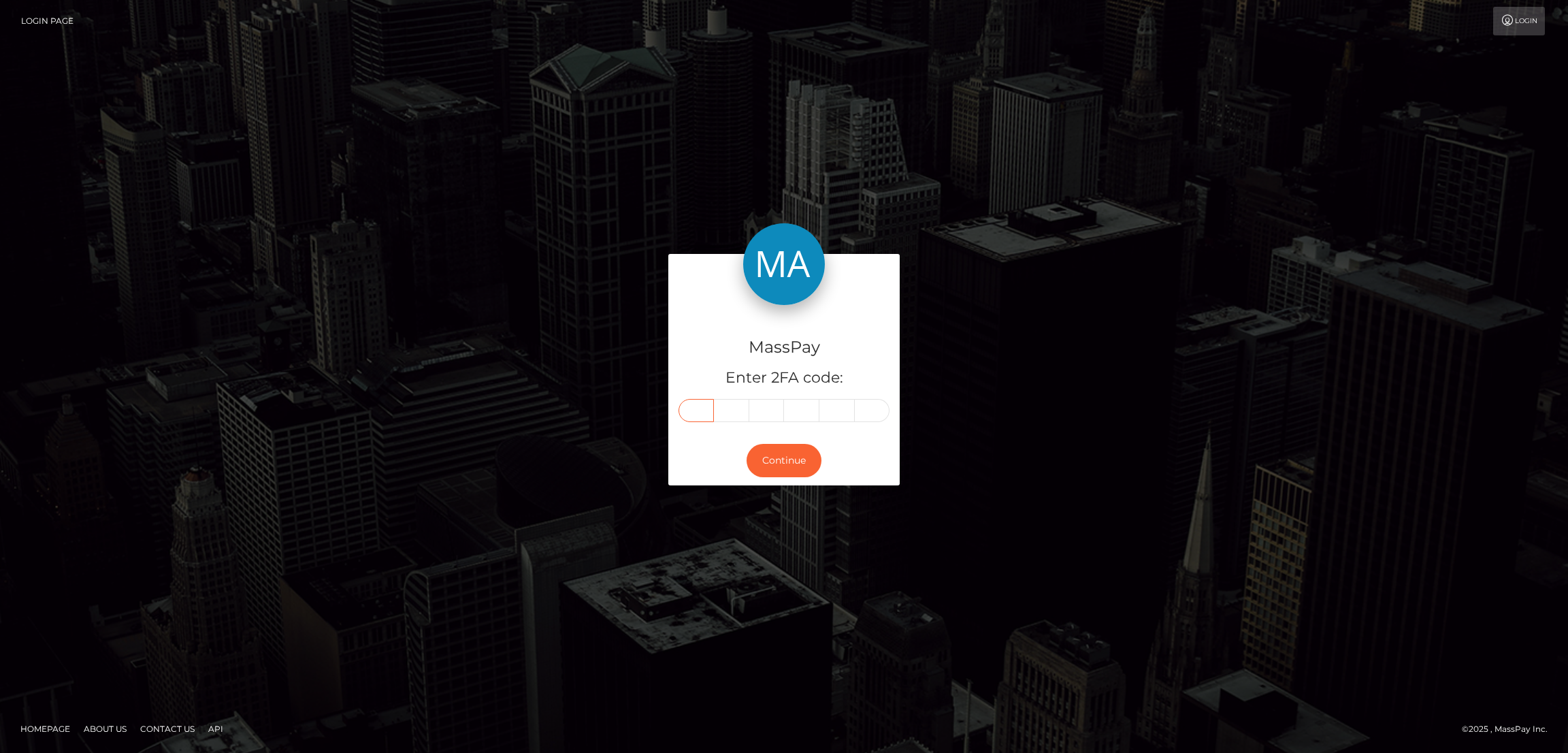
click at [698, 414] on input "text" at bounding box center [696, 410] width 36 height 23
paste input "4"
type input "4"
type input "1"
type input "2"
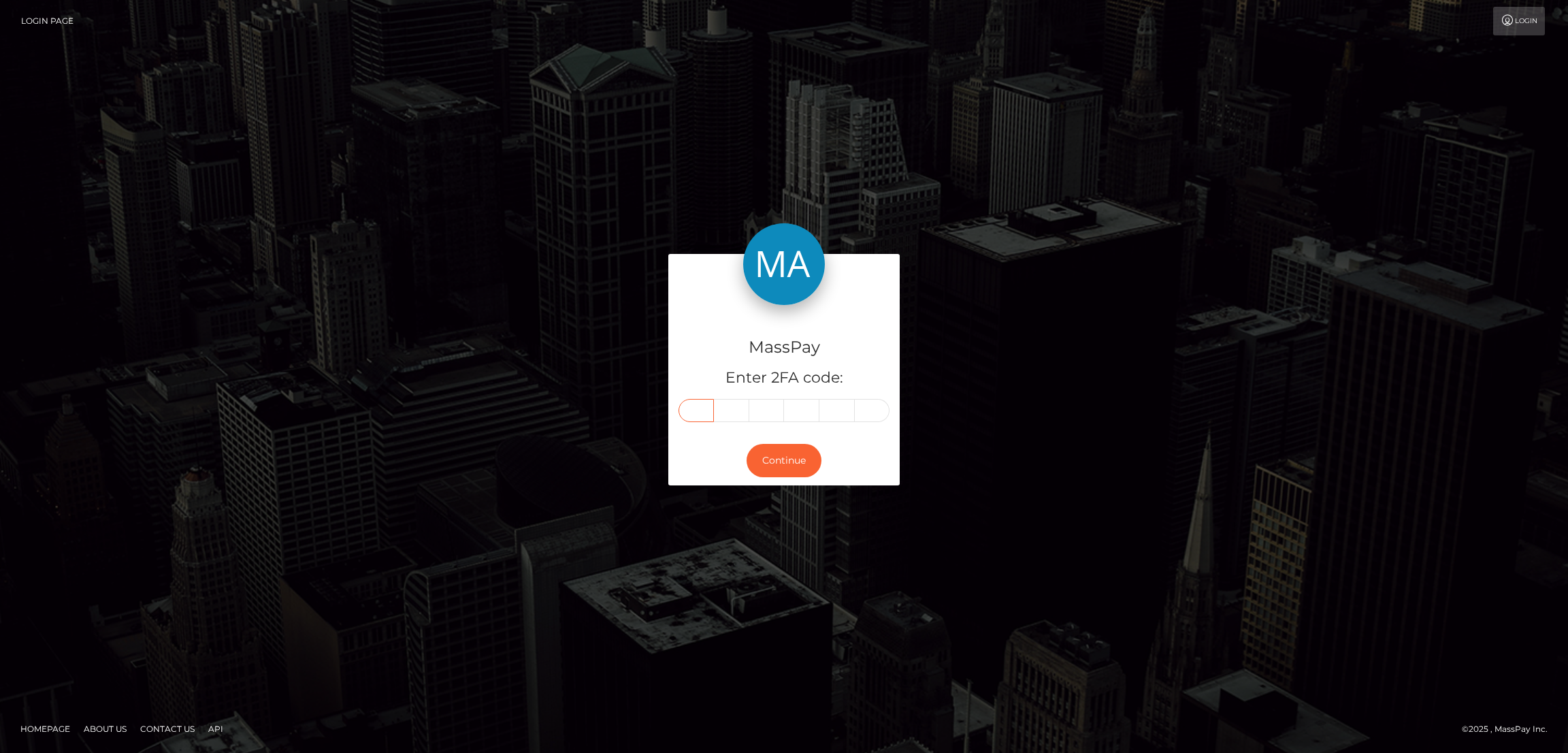
type input "9"
type input "2"
type input "3"
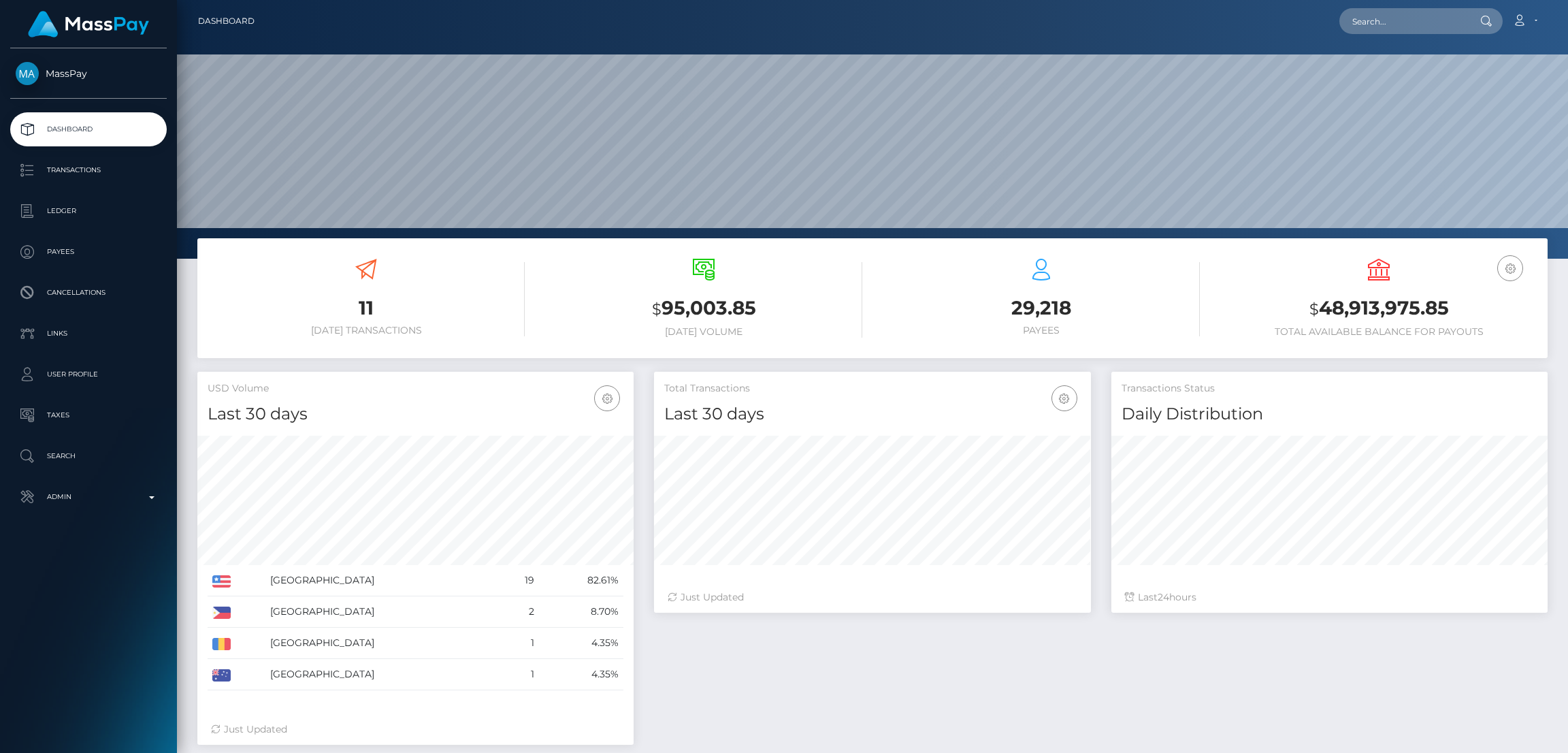
scroll to position [241, 436]
click at [1413, 13] on input "text" at bounding box center [1403, 21] width 128 height 26
paste input "senioritairen@rambler.ru"
type input "senioritairen@rambler.ru"
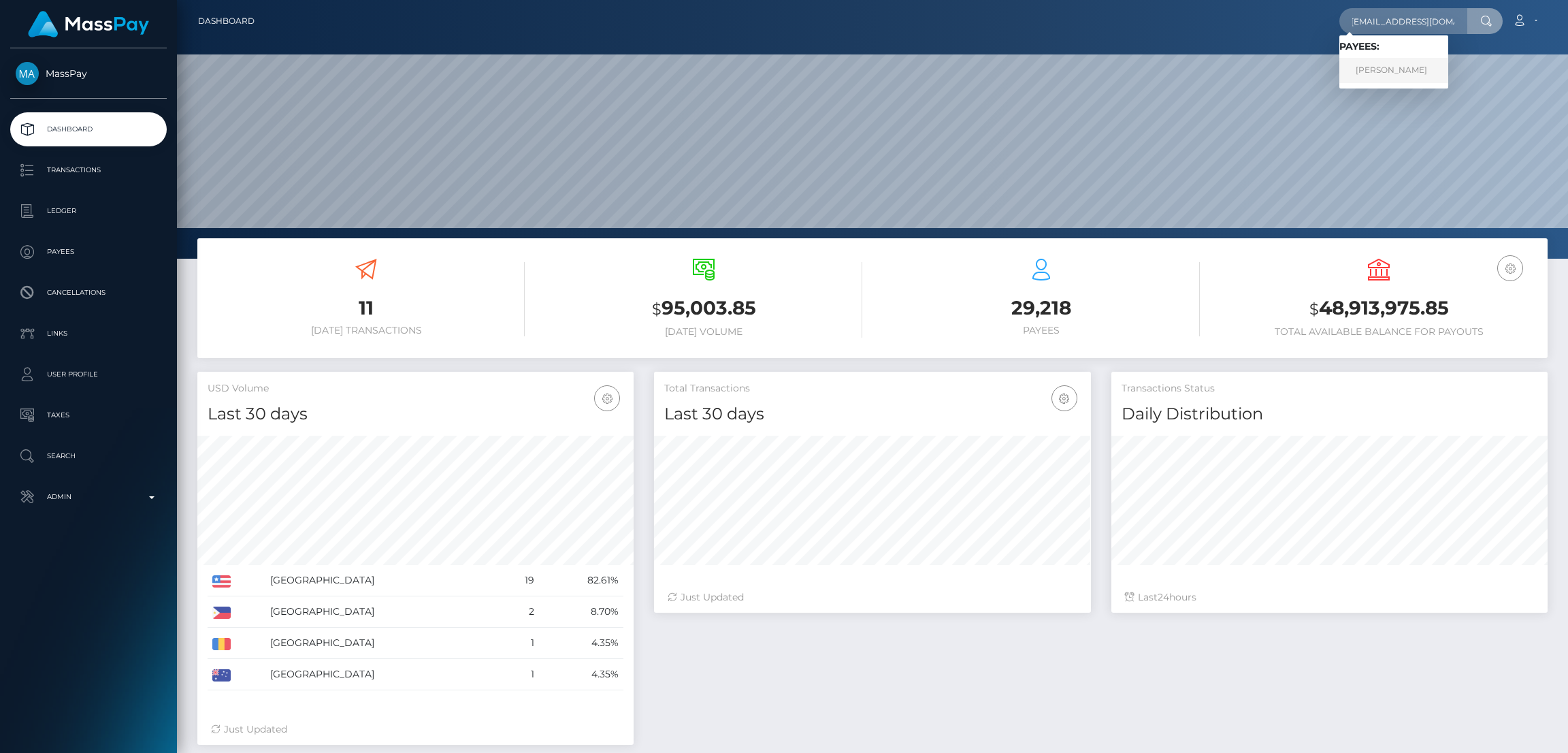
click at [1381, 63] on link "IRYNA BAHRII" at bounding box center [1393, 70] width 109 height 25
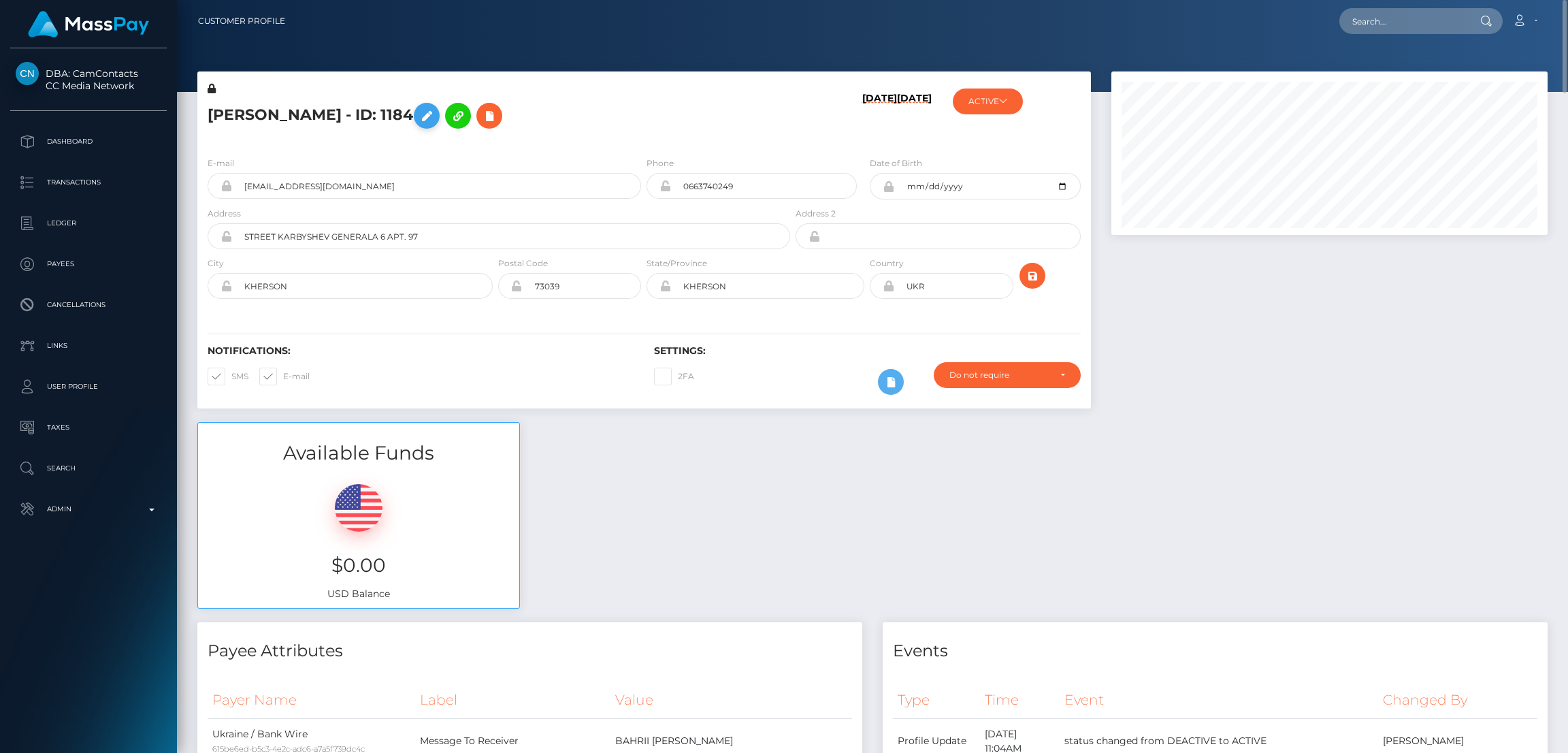
click at [419, 115] on icon at bounding box center [427, 116] width 17 height 17
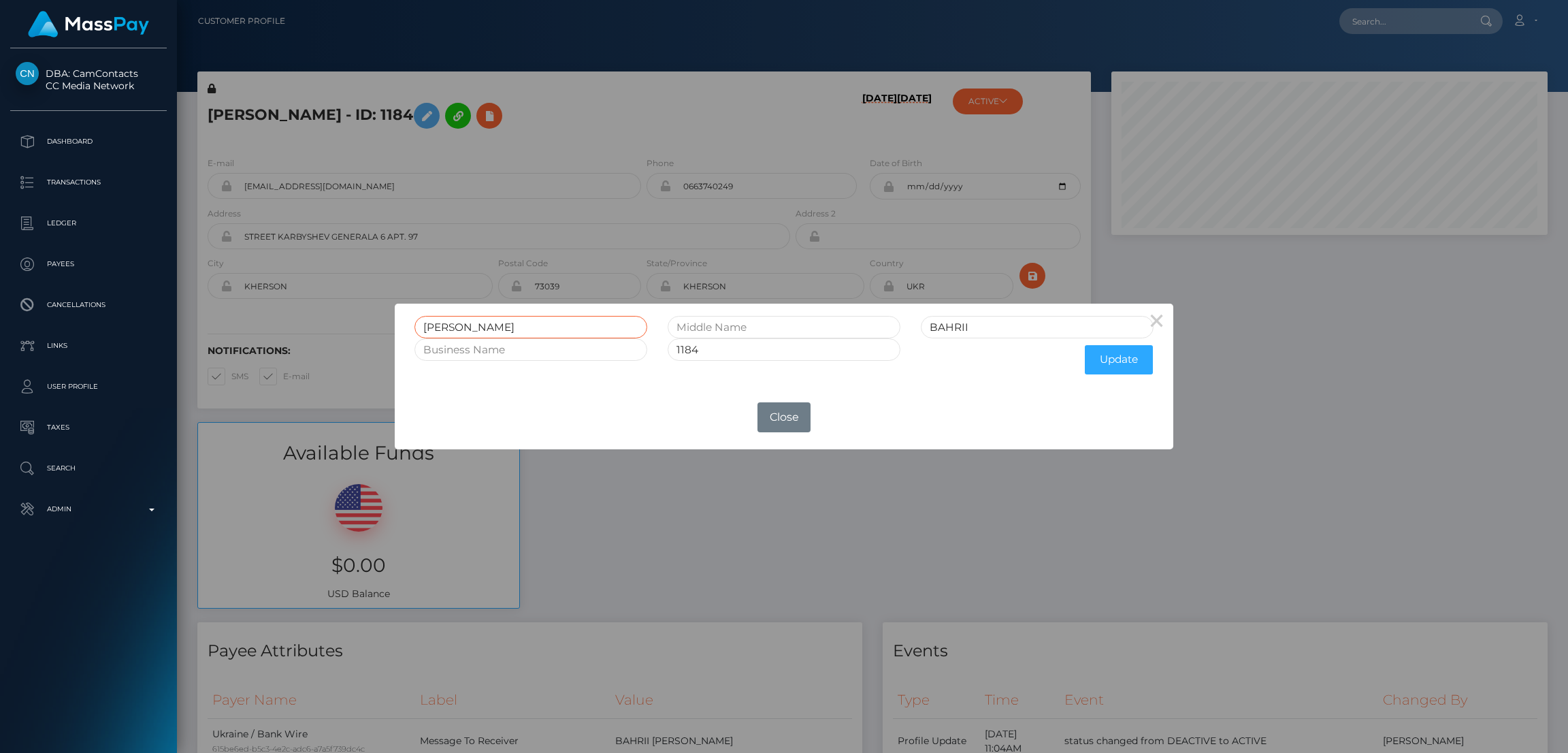
click at [450, 327] on input "[PERSON_NAME]" at bounding box center [531, 327] width 233 height 23
